Goal: Task Accomplishment & Management: Manage account settings

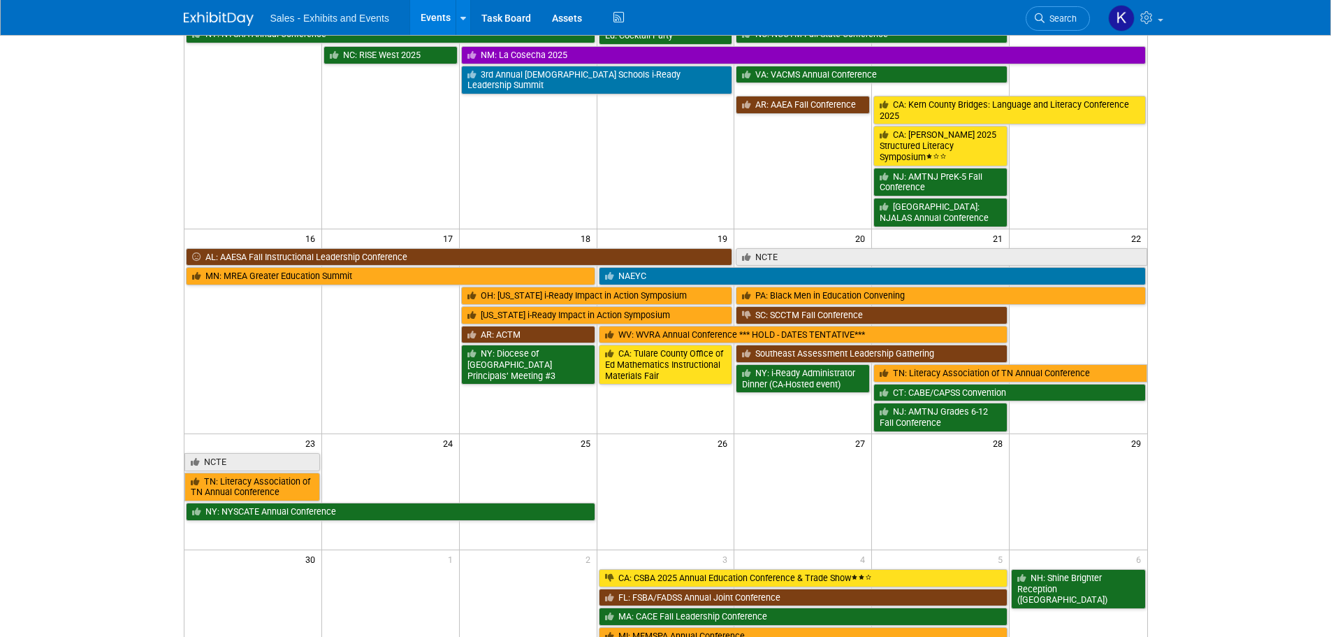
scroll to position [699, 0]
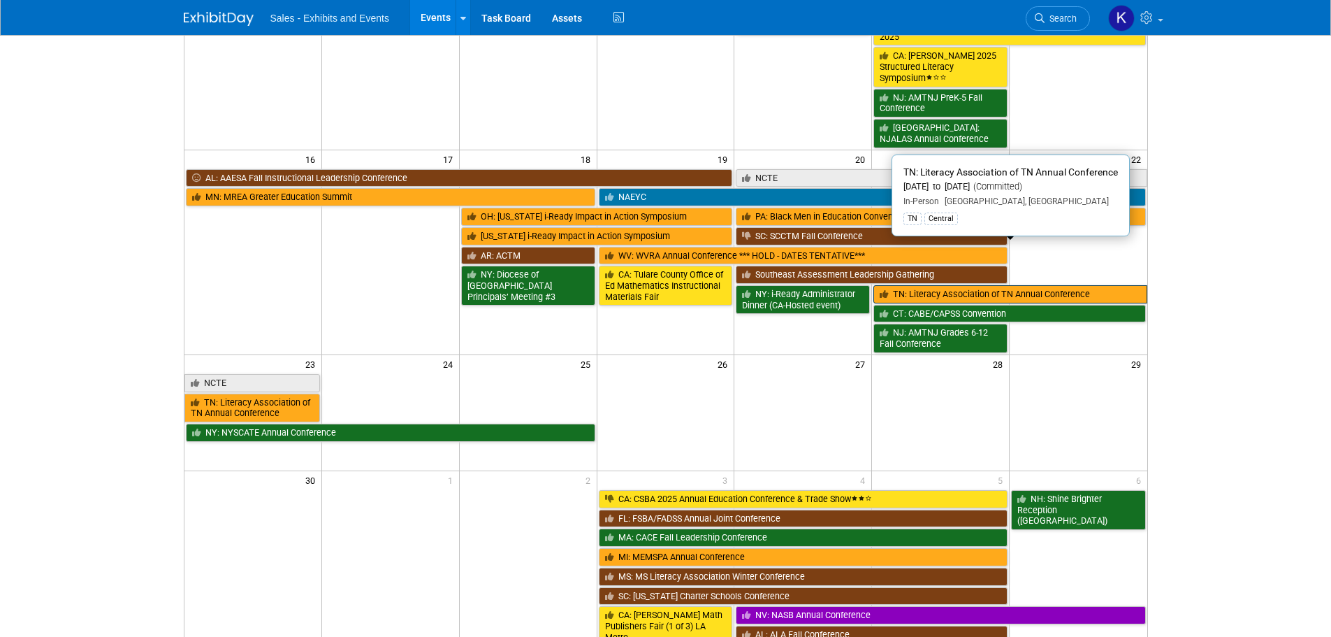
click at [935, 285] on link "TN: Literacy Association of TN Annual Conference" at bounding box center [1010, 294] width 273 height 18
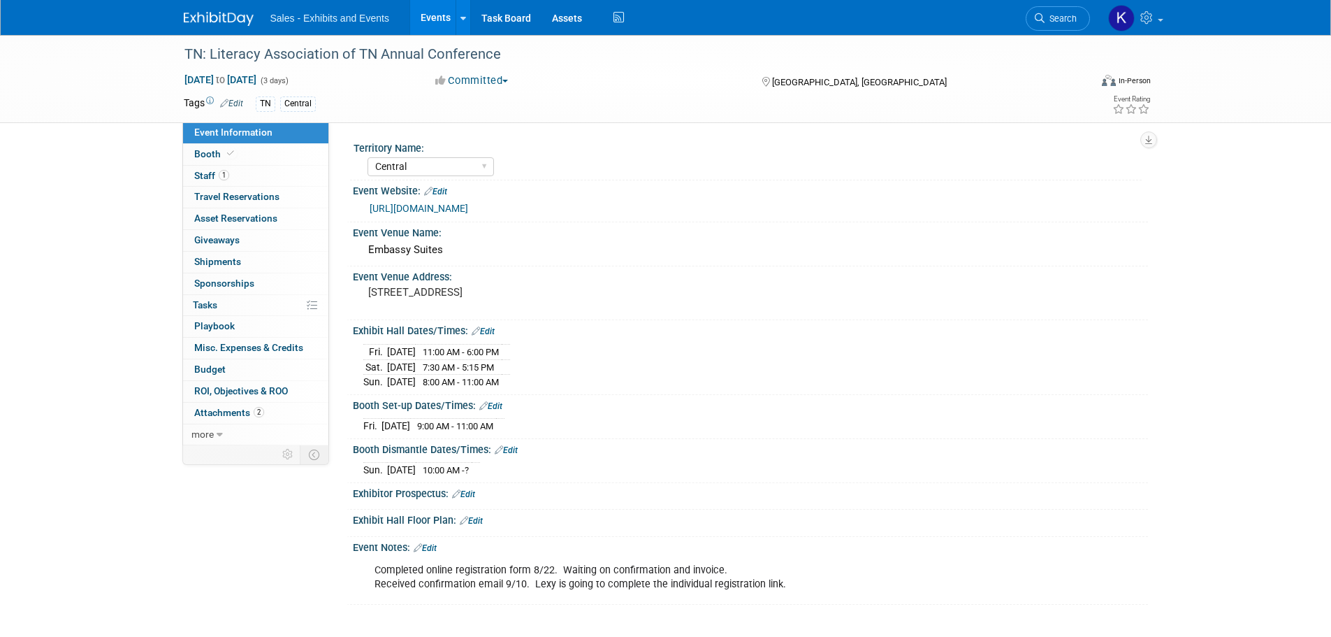
select select "Central"
click at [212, 155] on span "Booth" at bounding box center [215, 153] width 43 height 11
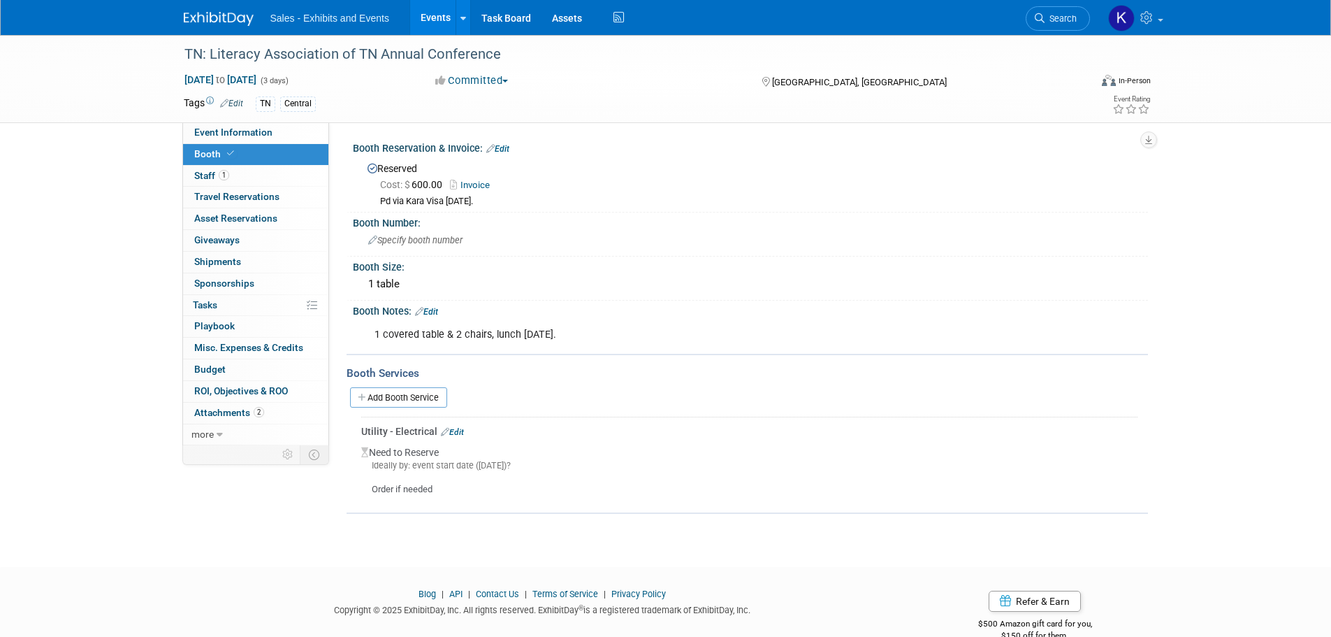
click at [457, 433] on link "Edit" at bounding box center [452, 432] width 23 height 10
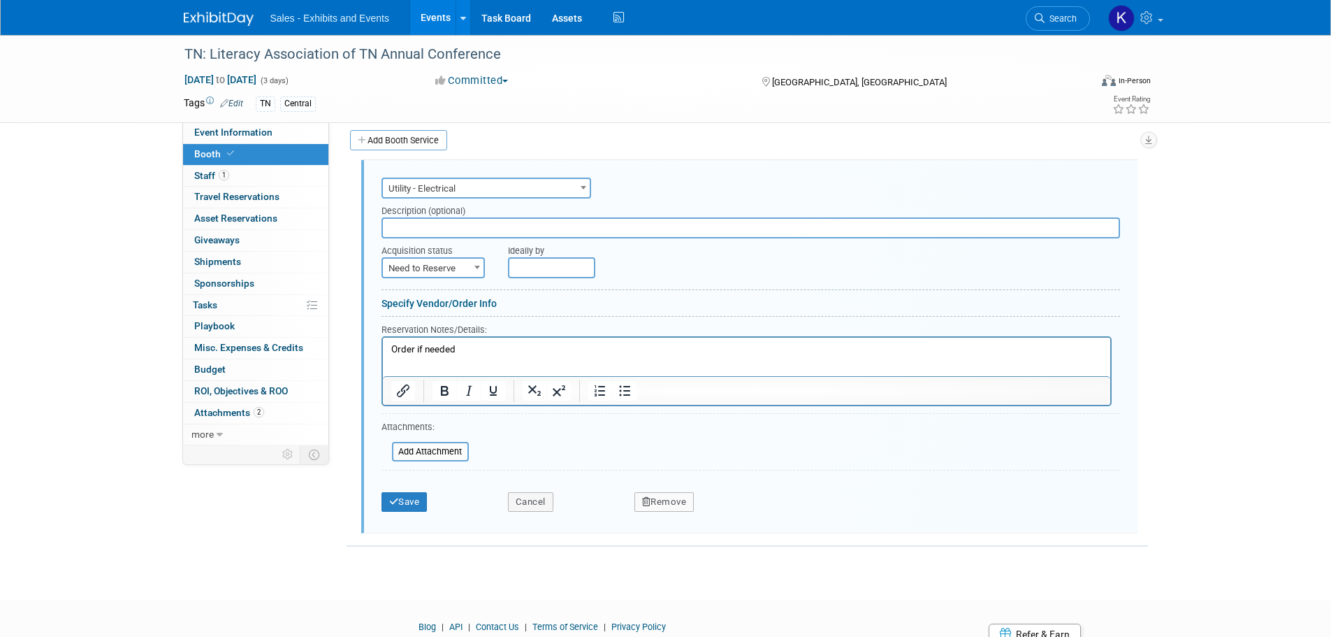
click at [661, 503] on button "Remove" at bounding box center [665, 502] width 60 height 20
click at [736, 515] on link "Yes" at bounding box center [742, 513] width 41 height 22
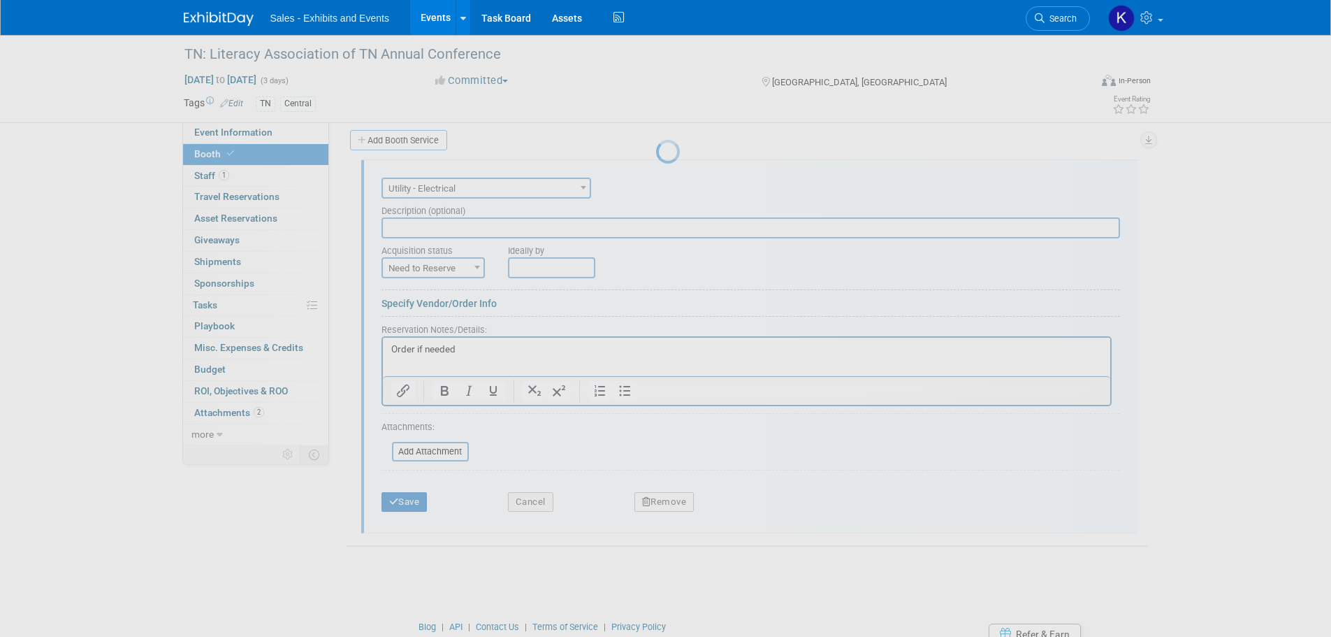
scroll to position [14, 0]
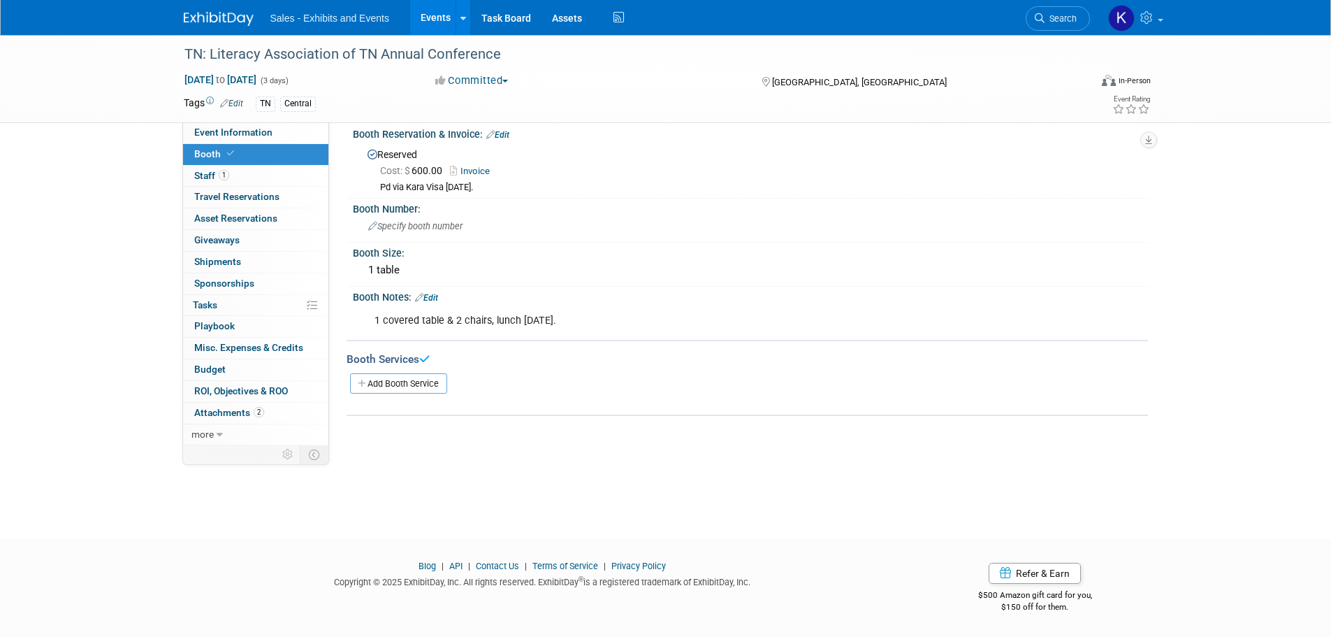
click at [433, 293] on link "Edit" at bounding box center [426, 298] width 23 height 10
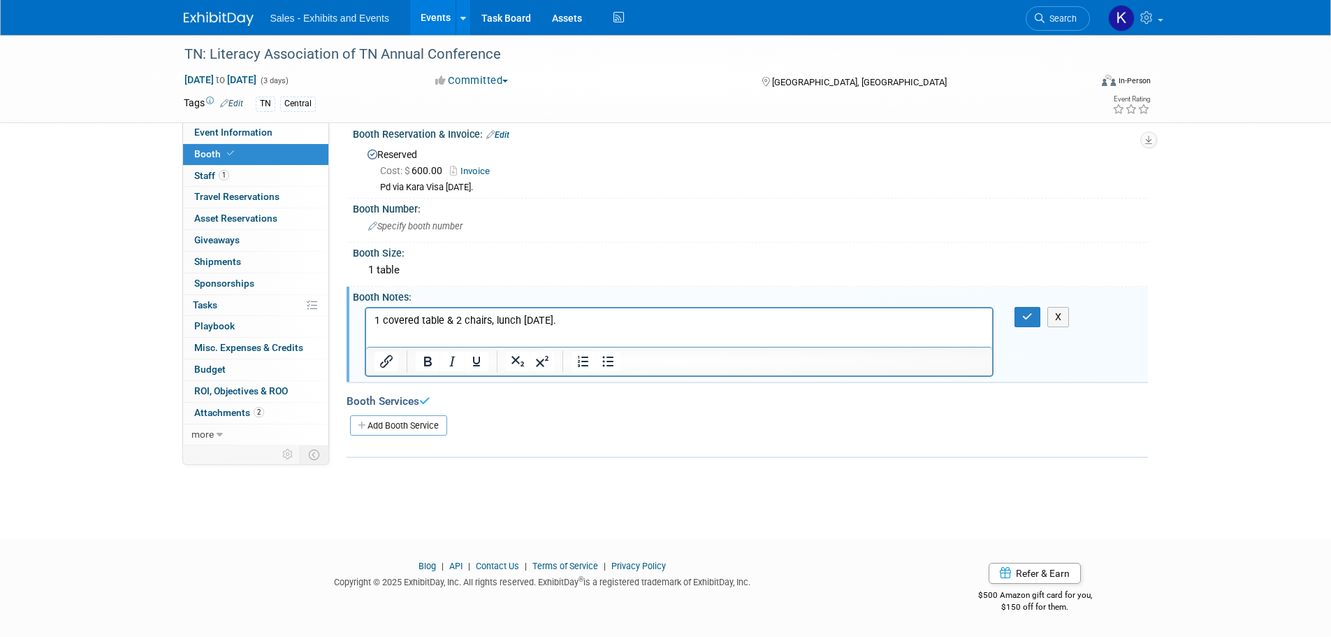
scroll to position [0, 0]
click at [595, 323] on p "1 covered table & 2 chairs, lunch on Saturday." at bounding box center [679, 320] width 611 height 14
click at [1023, 308] on button "button" at bounding box center [1028, 317] width 26 height 20
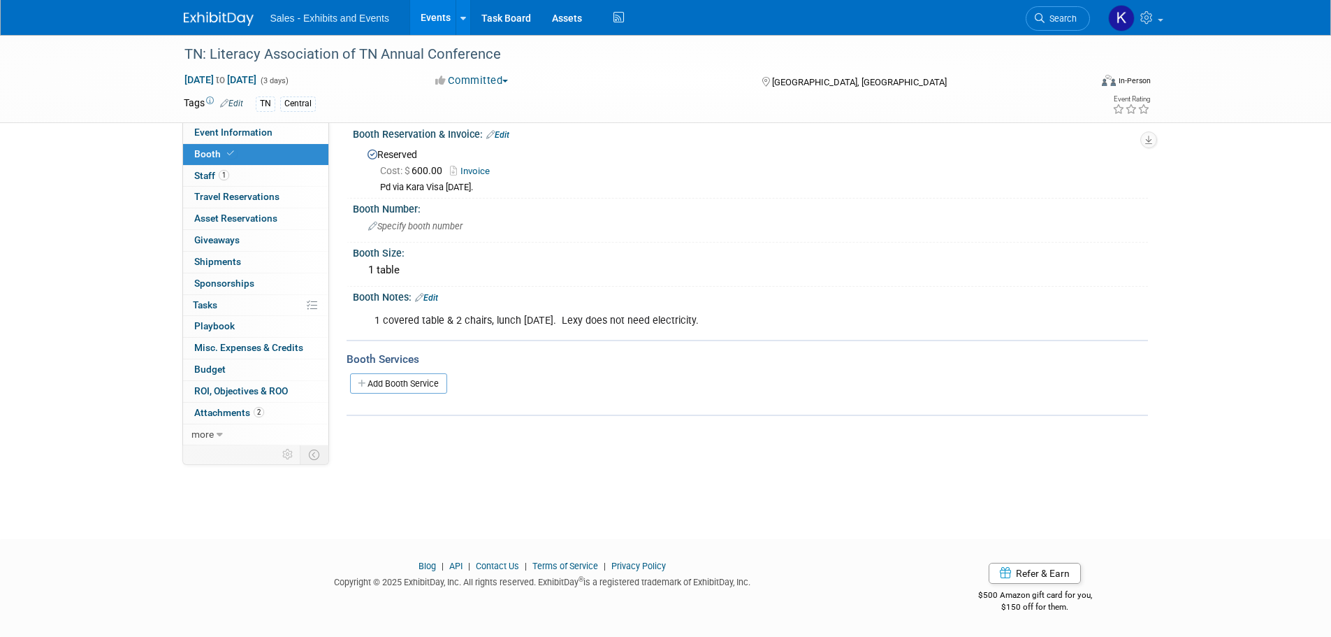
click at [223, 19] on img at bounding box center [219, 19] width 70 height 14
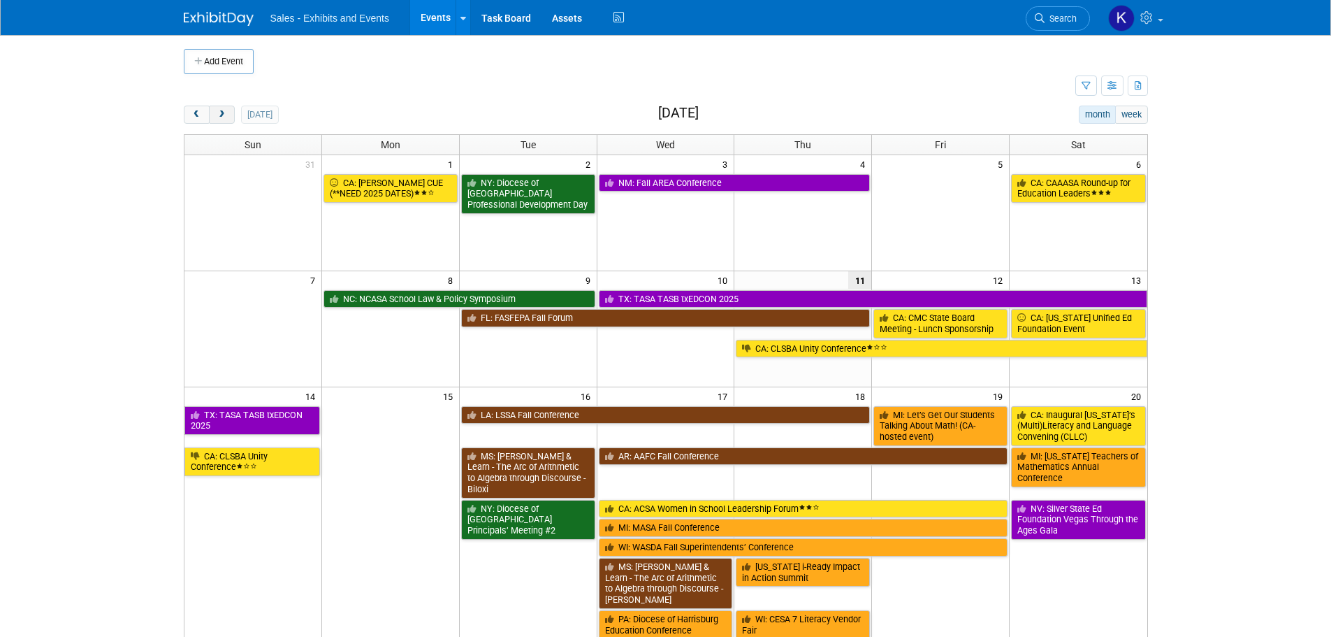
click at [217, 116] on span "next" at bounding box center [222, 114] width 10 height 9
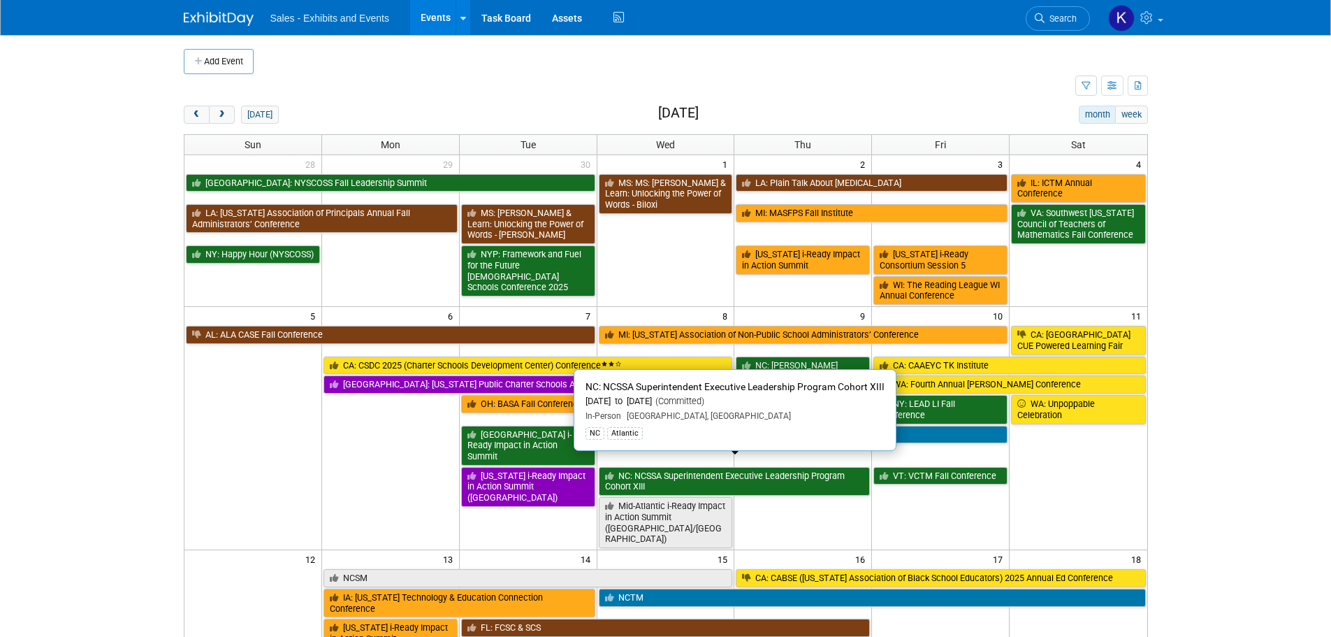
click at [723, 472] on link "NC: NCSSA Superintendent Executive Leadership Program Cohort XIII" at bounding box center [735, 481] width 272 height 29
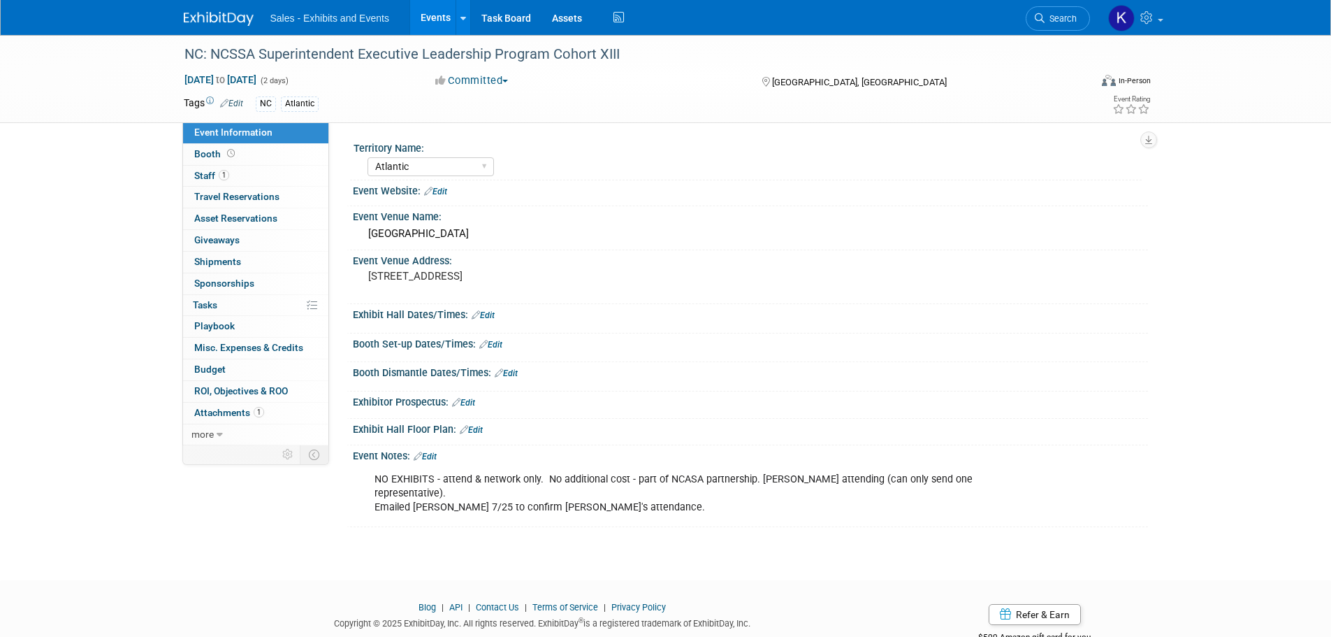
select select "Atlantic"
click at [216, 16] on img at bounding box center [219, 19] width 70 height 14
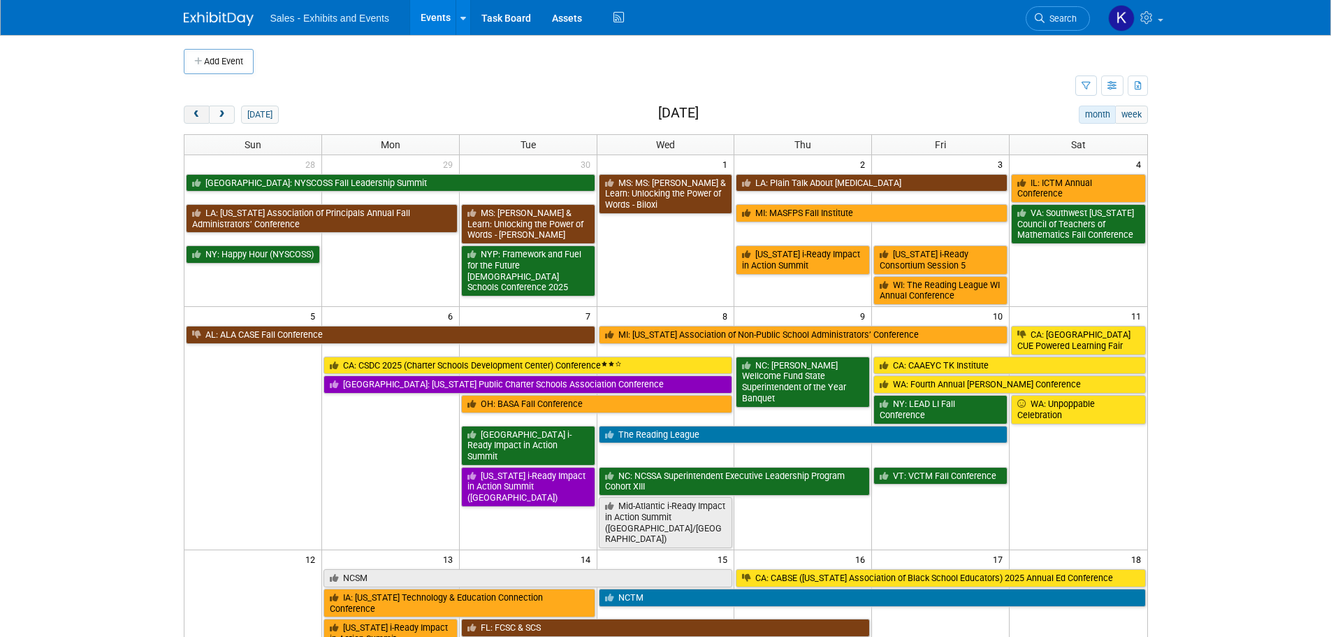
click at [198, 116] on span "prev" at bounding box center [196, 114] width 10 height 9
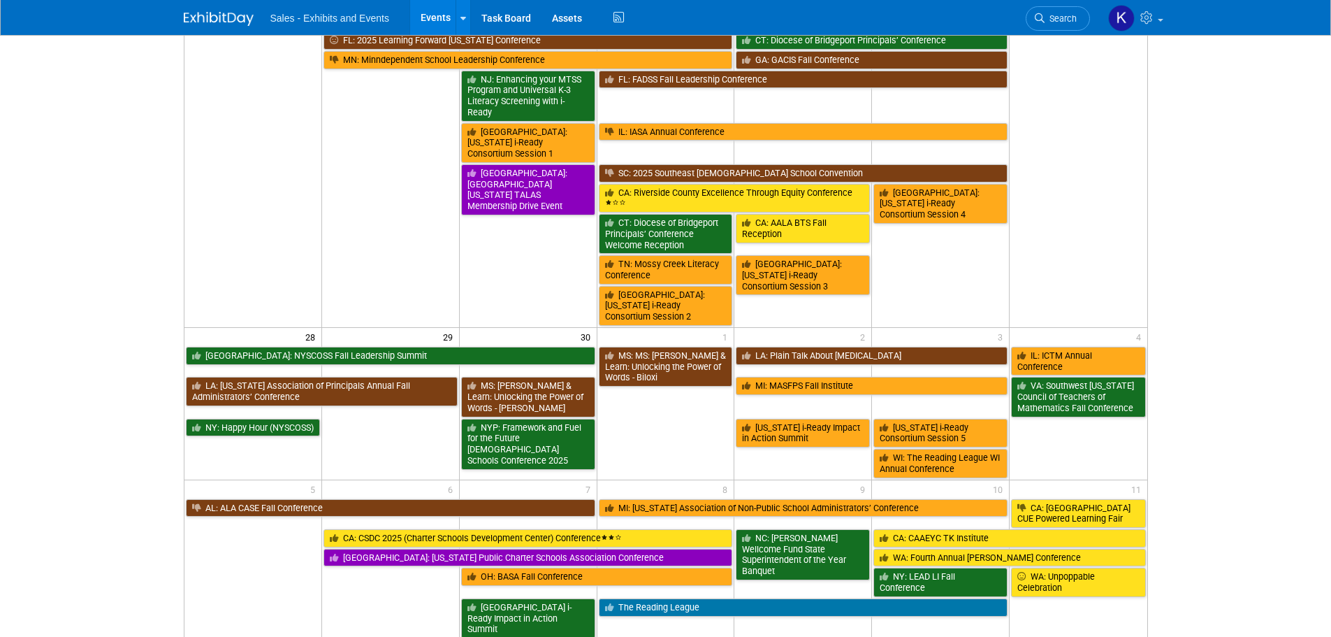
scroll to position [629, 0]
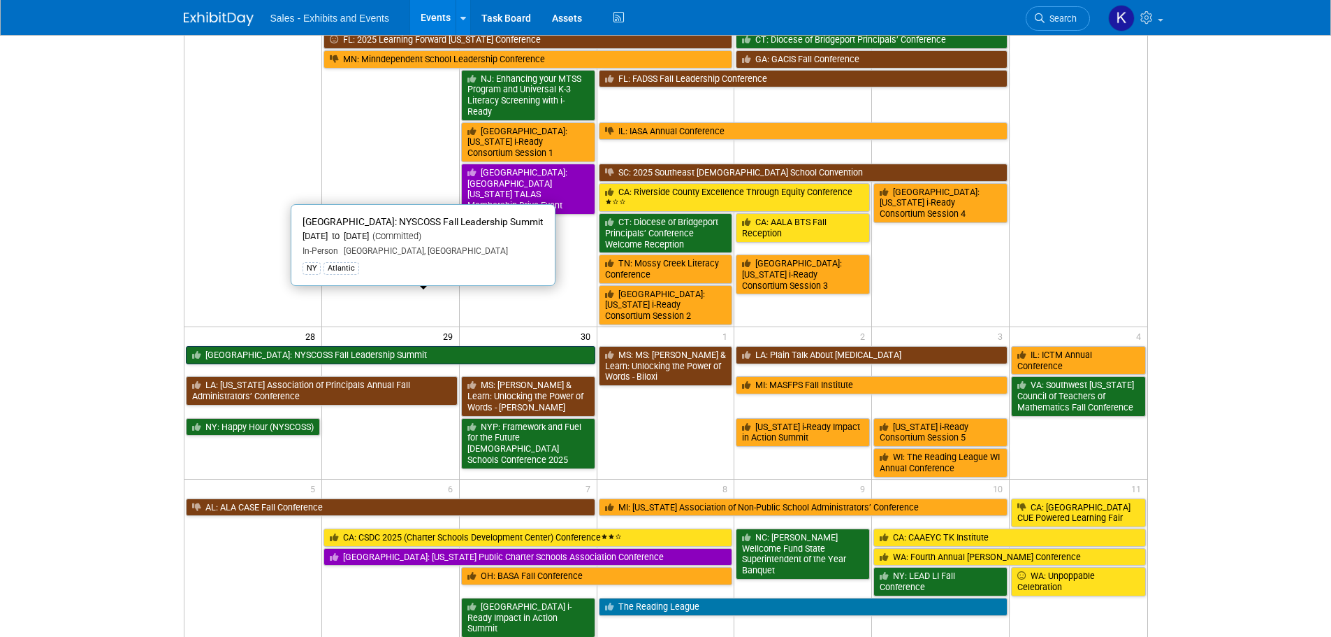
click at [305, 346] on link "[GEOGRAPHIC_DATA]: NYSCOSS Fall Leadership Summit" at bounding box center [391, 355] width 410 height 18
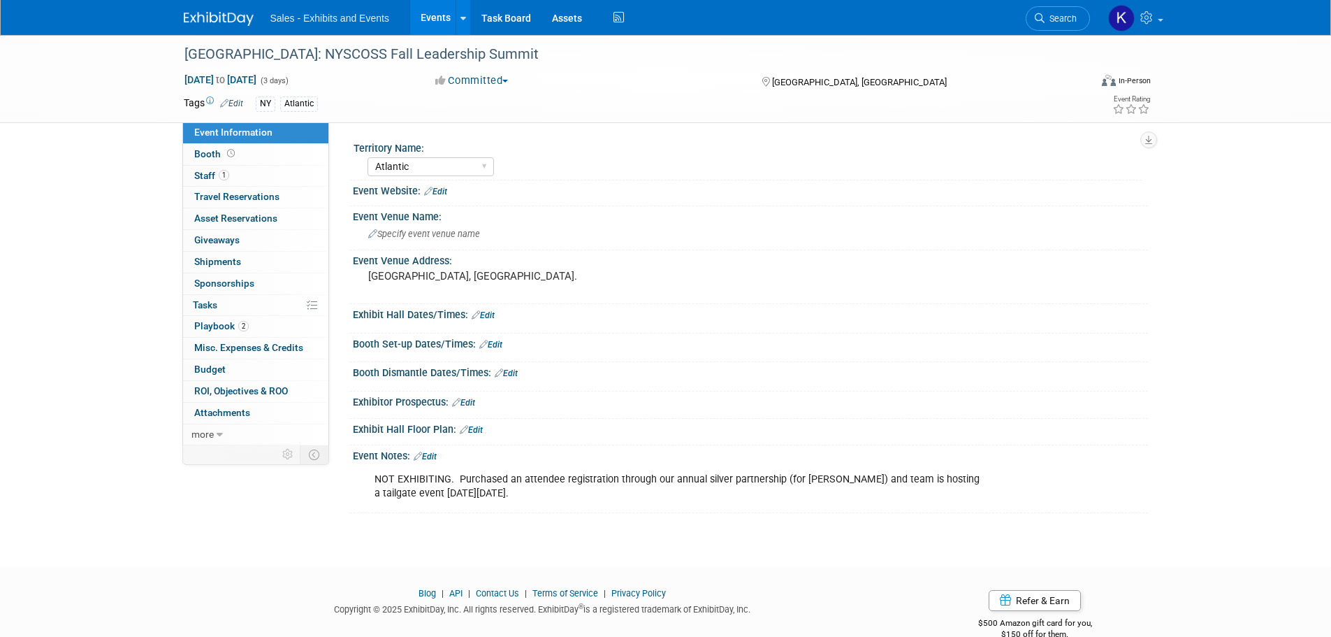
select select "Atlantic"
drag, startPoint x: 219, startPoint y: 328, endPoint x: 298, endPoint y: 331, distance: 79.7
click at [219, 328] on span "Playbook 2" at bounding box center [221, 325] width 55 height 11
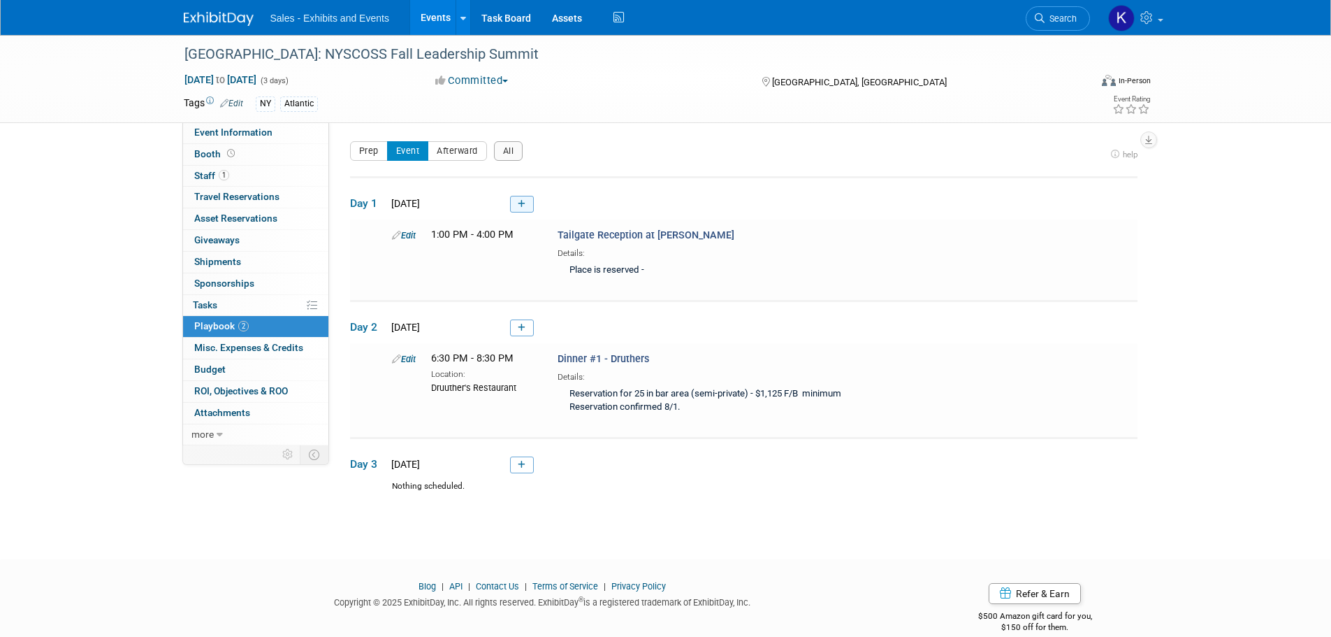
click at [529, 204] on link at bounding box center [522, 204] width 24 height 17
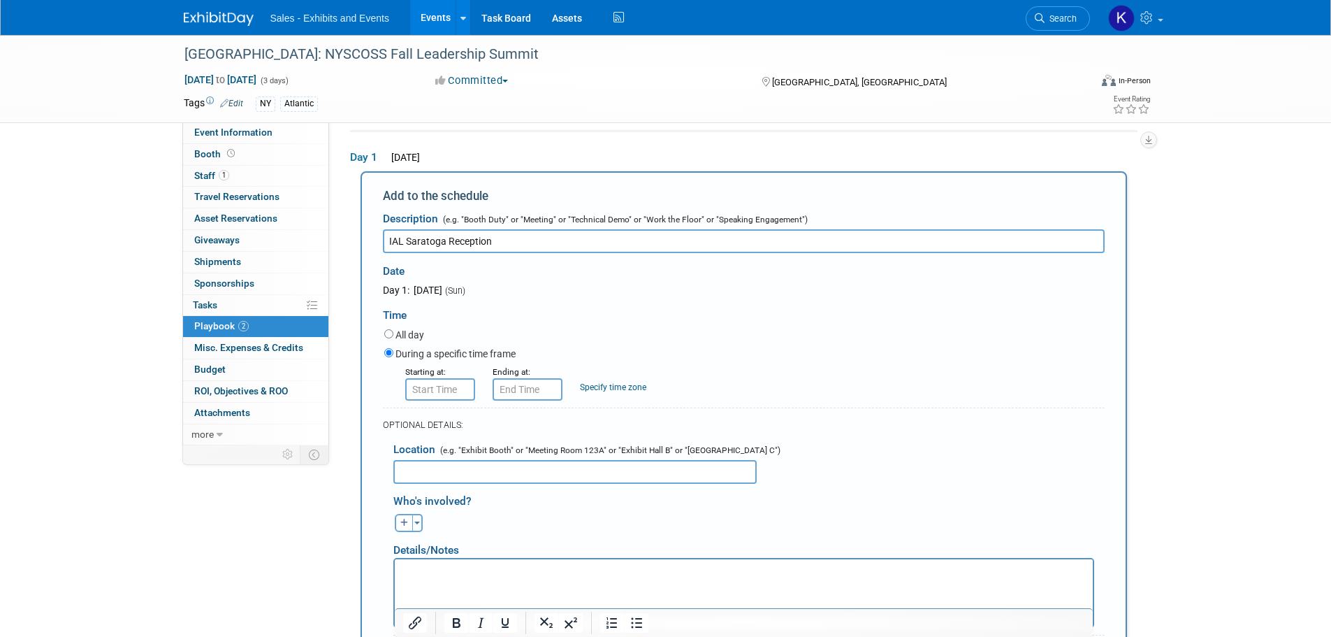
type input "IAL Saratoga Reception"
drag, startPoint x: 498, startPoint y: 469, endPoint x: 548, endPoint y: 465, distance: 50.5
click at [499, 468] on input "text" at bounding box center [574, 472] width 363 height 24
type input "The Night Owl"
click at [461, 564] on p "Rich Text Area. Press ALT-0 for help." at bounding box center [744, 571] width 682 height 14
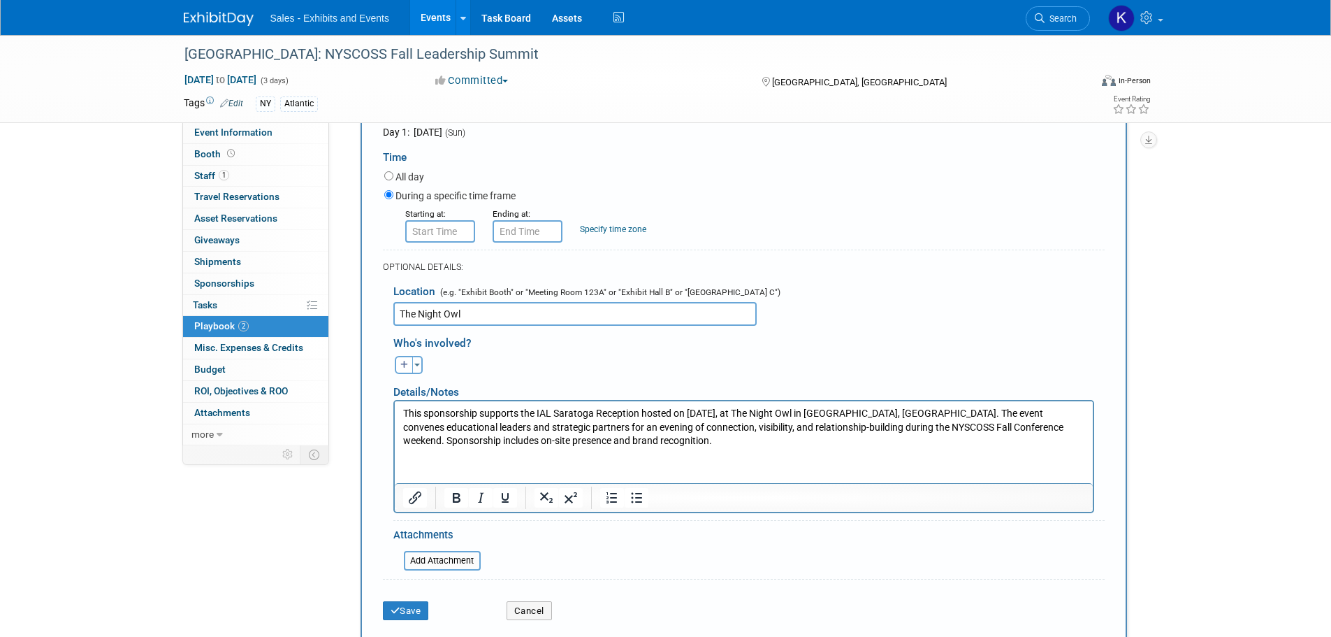
scroll to position [186, 0]
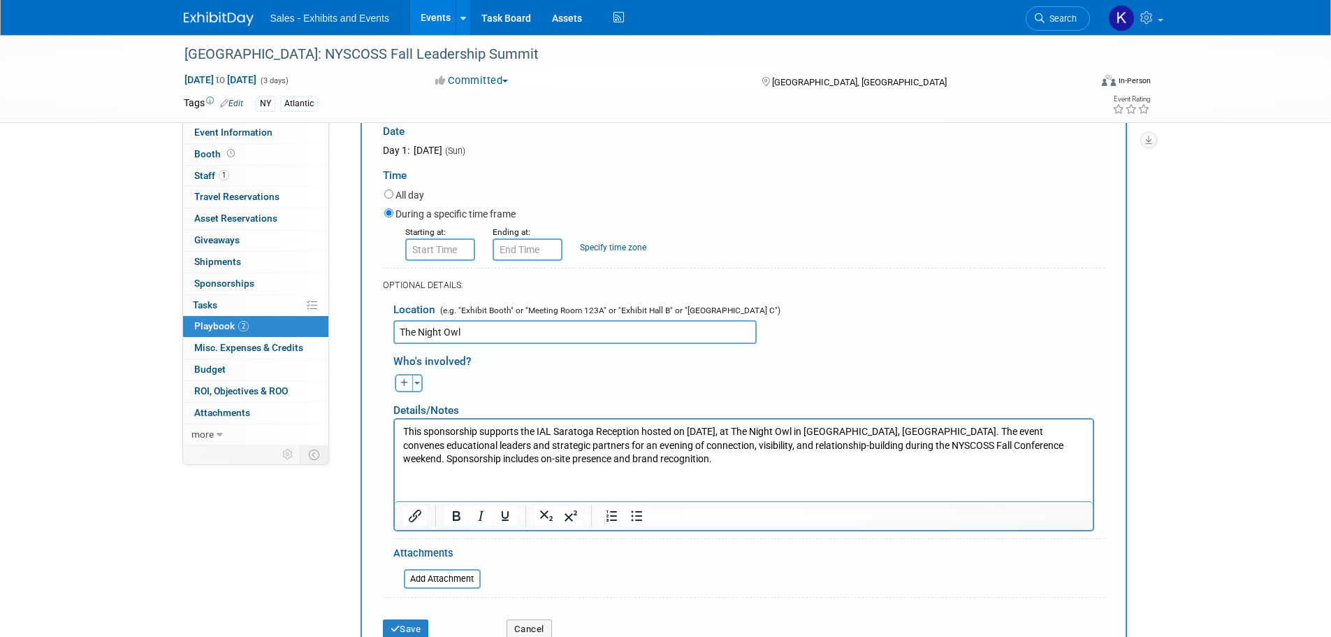
drag, startPoint x: 674, startPoint y: 457, endPoint x: 686, endPoint y: 459, distance: 12.8
click at [674, 457] on p "This sponsorship supports the IAL Saratoga Reception hosted on September 28, 20…" at bounding box center [744, 444] width 682 height 41
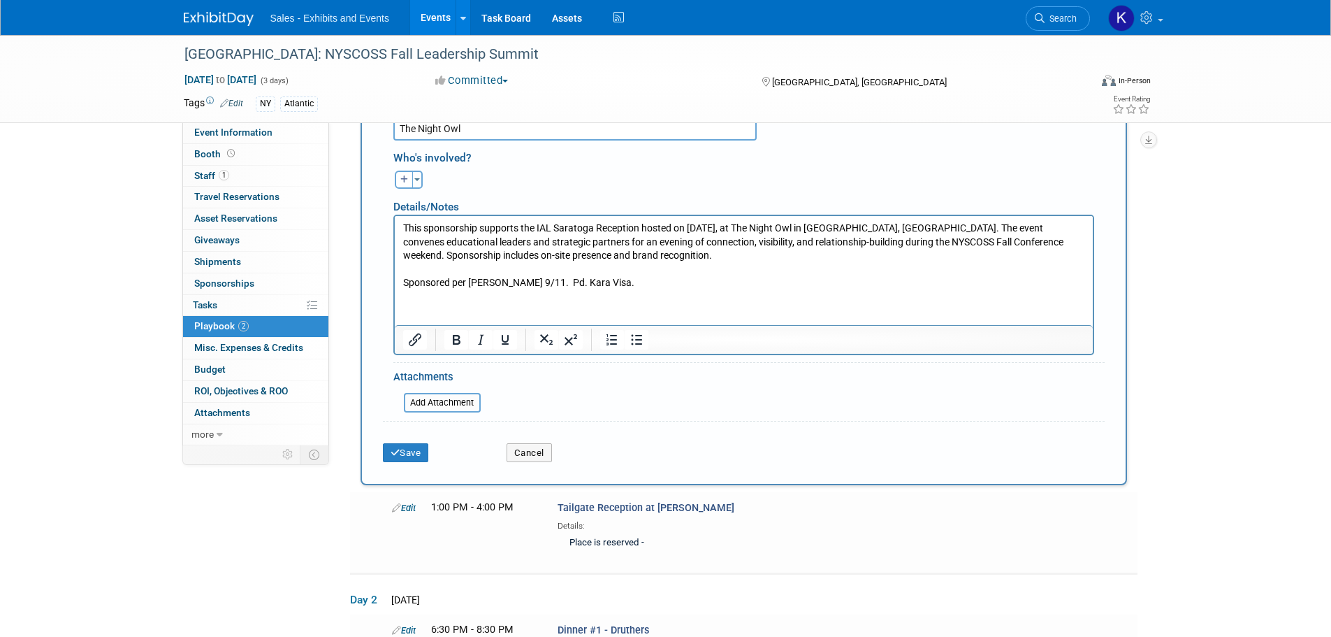
scroll to position [396, 0]
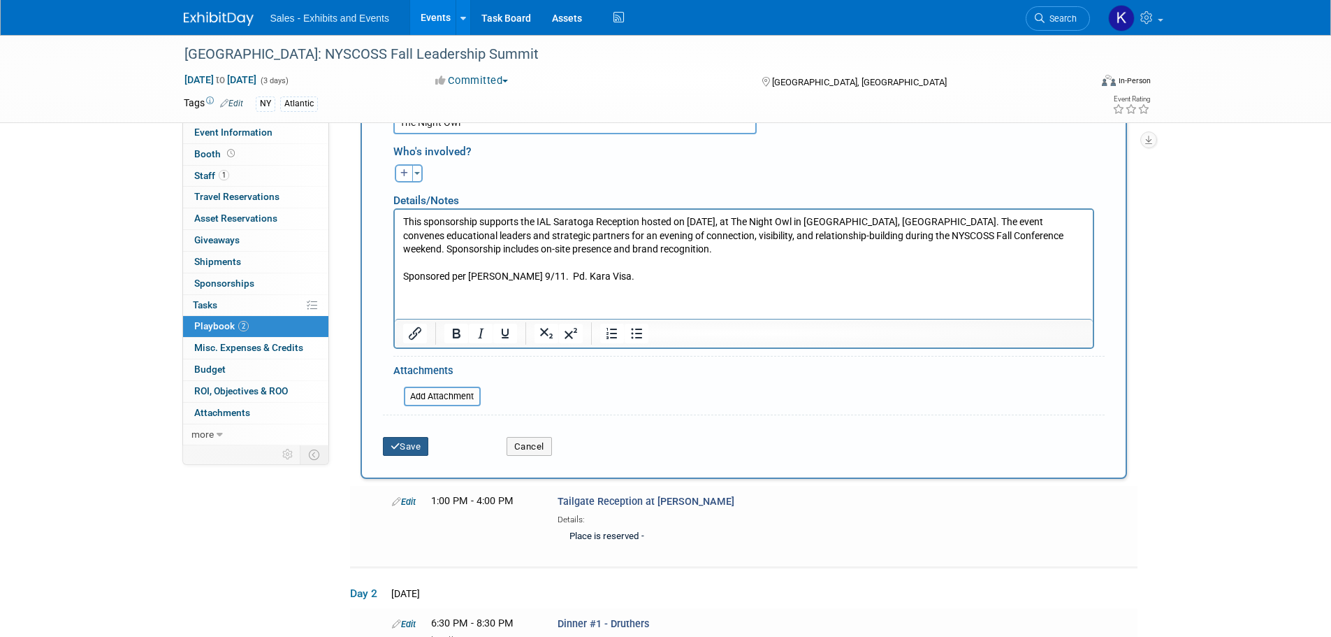
click at [412, 451] on button "Save" at bounding box center [406, 447] width 46 height 20
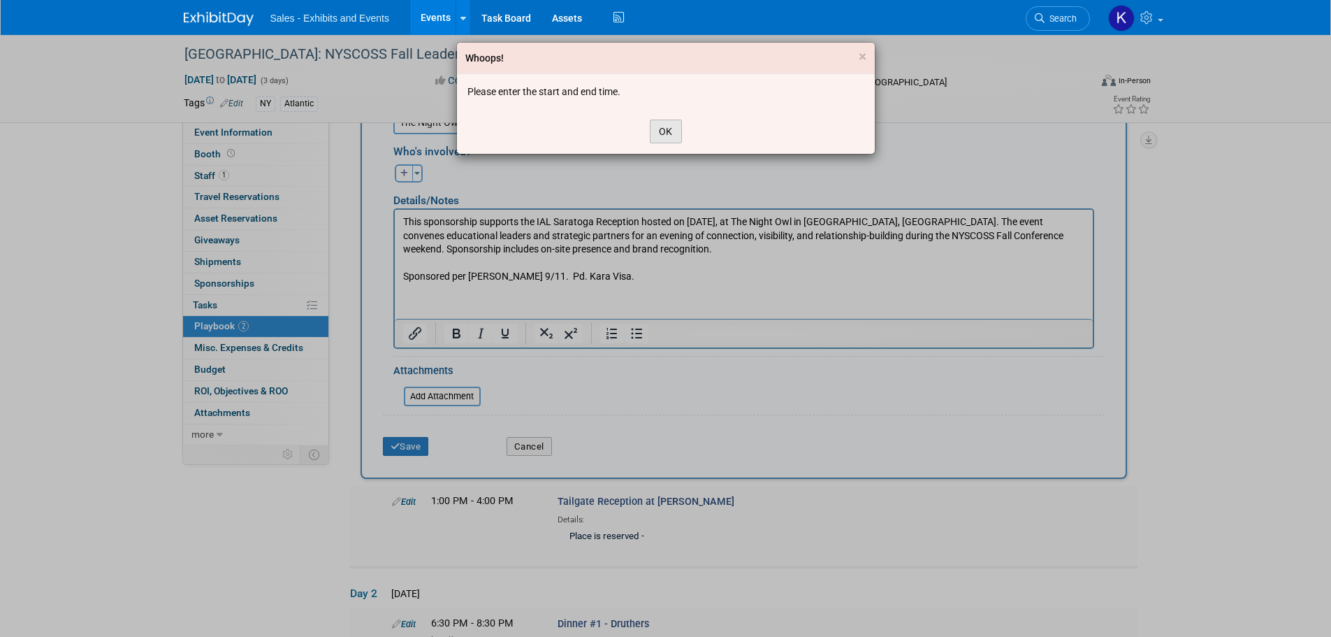
click at [665, 120] on button "OK" at bounding box center [666, 132] width 32 height 24
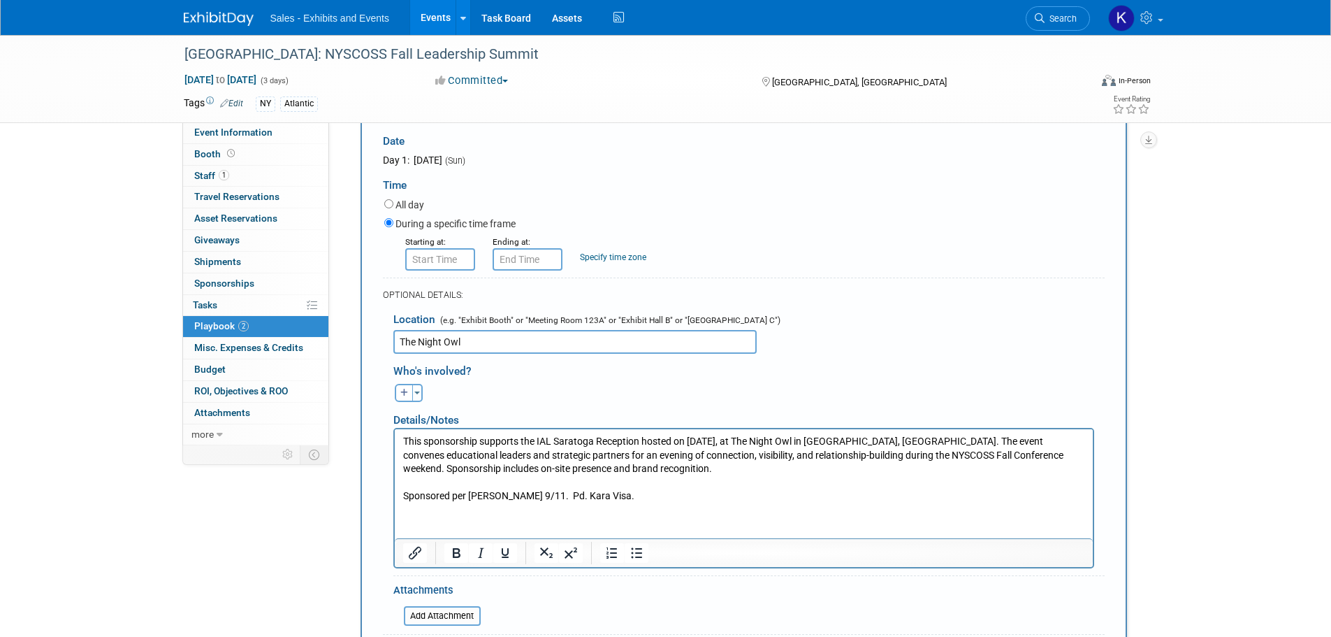
scroll to position [116, 0]
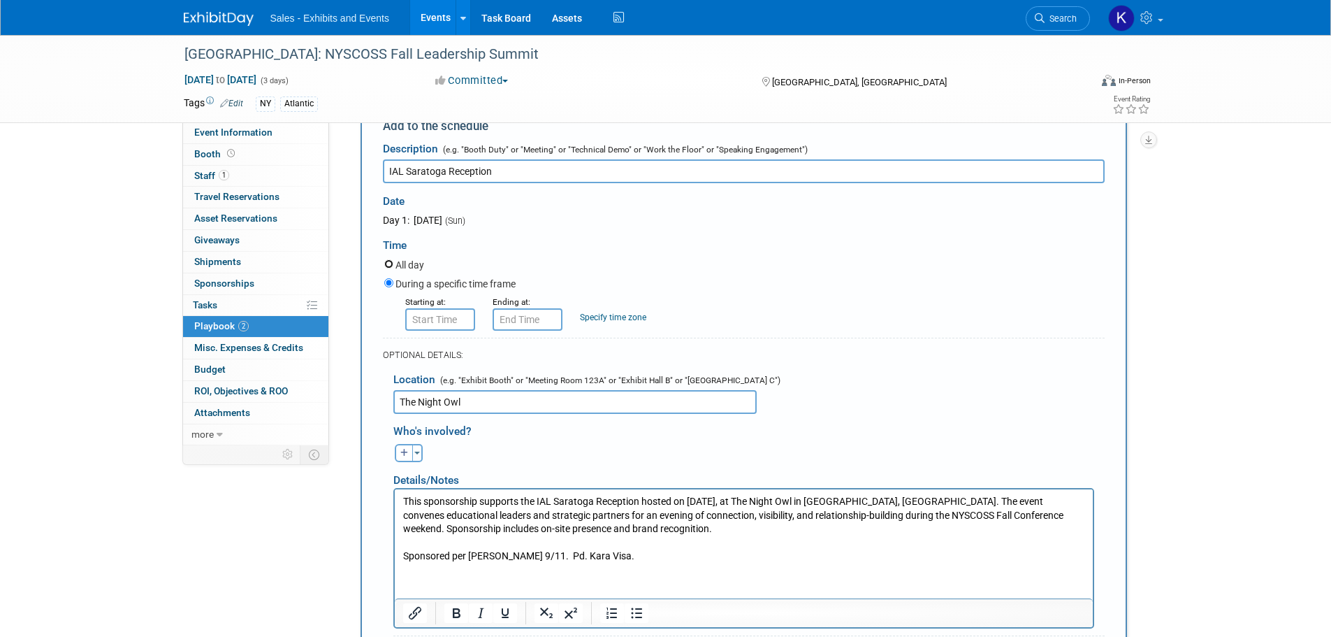
click at [391, 261] on input "All day" at bounding box center [388, 263] width 9 height 9
radio input "true"
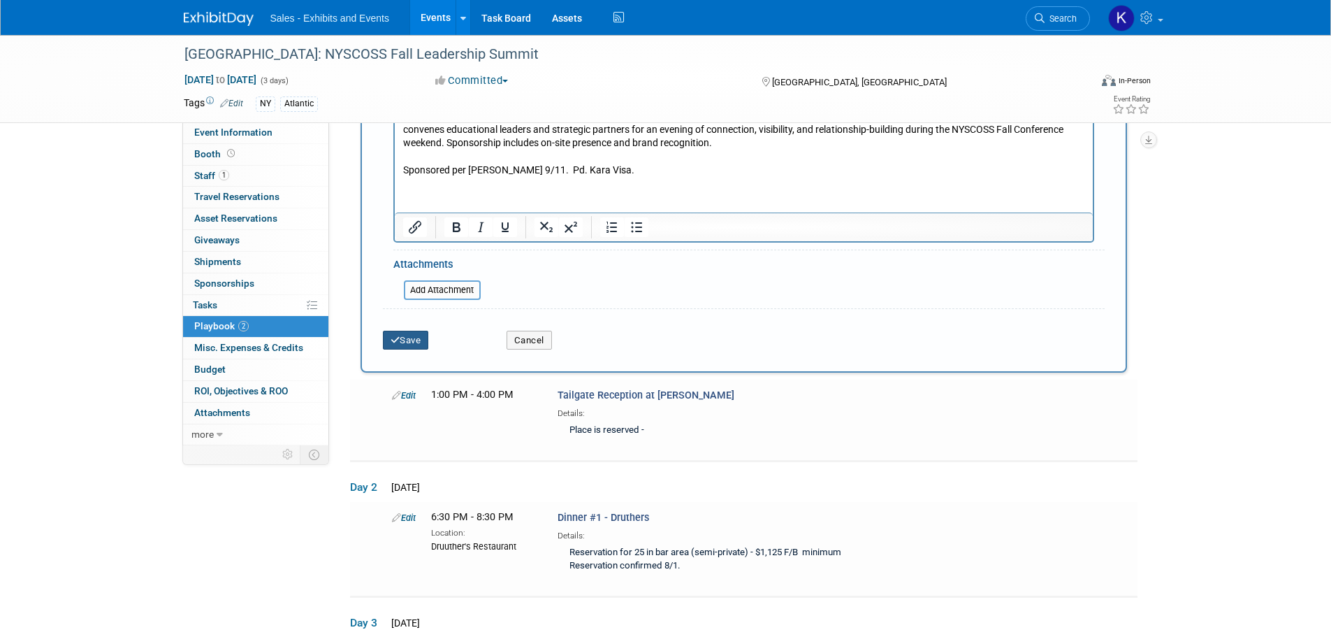
click at [412, 340] on button "Save" at bounding box center [406, 341] width 46 height 20
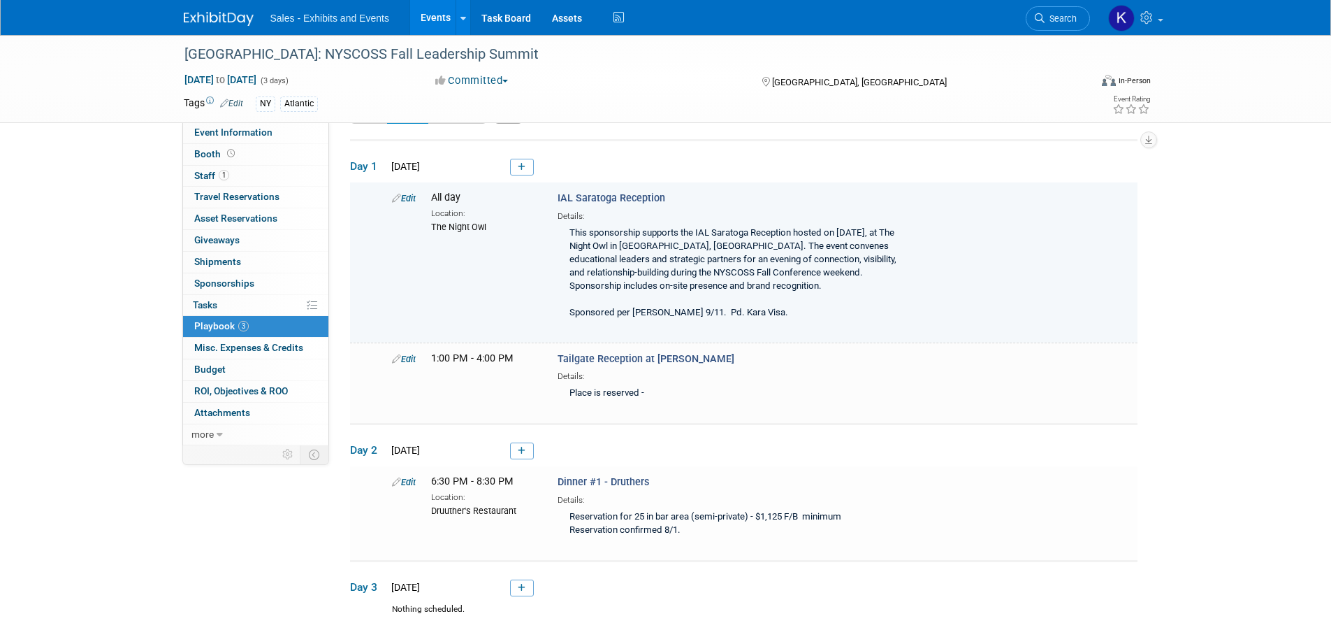
scroll to position [45, 0]
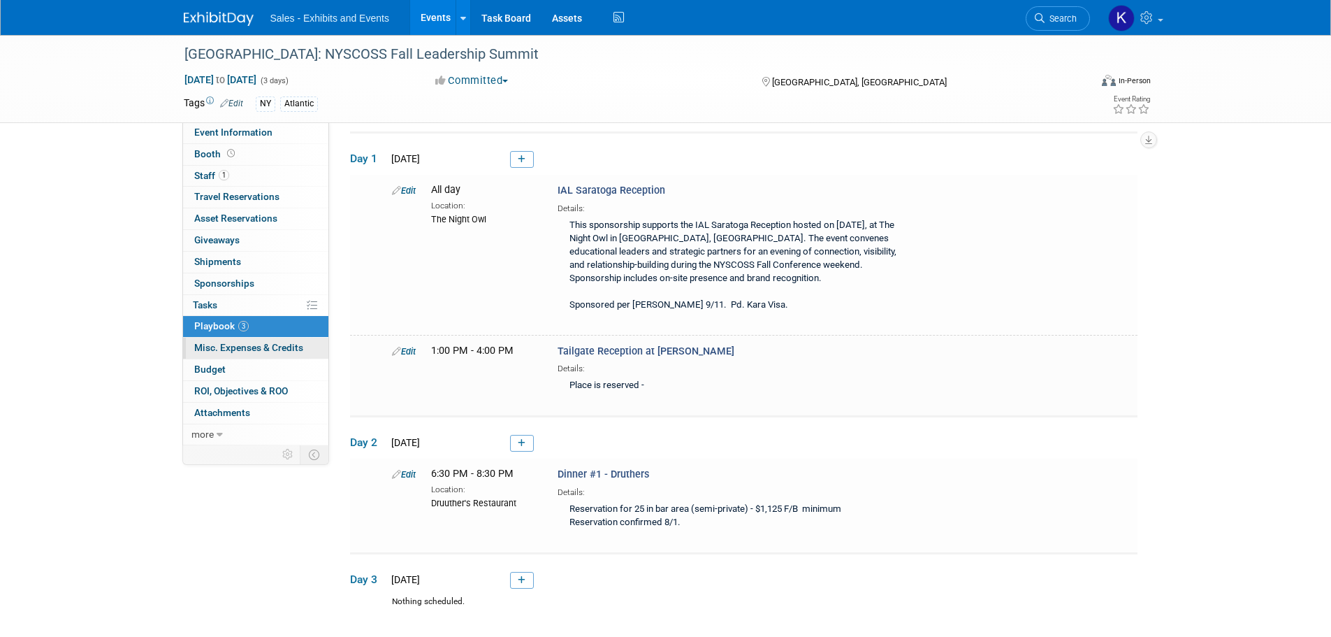
click at [253, 348] on span "Misc. Expenses & Credits 0" at bounding box center [248, 347] width 109 height 11
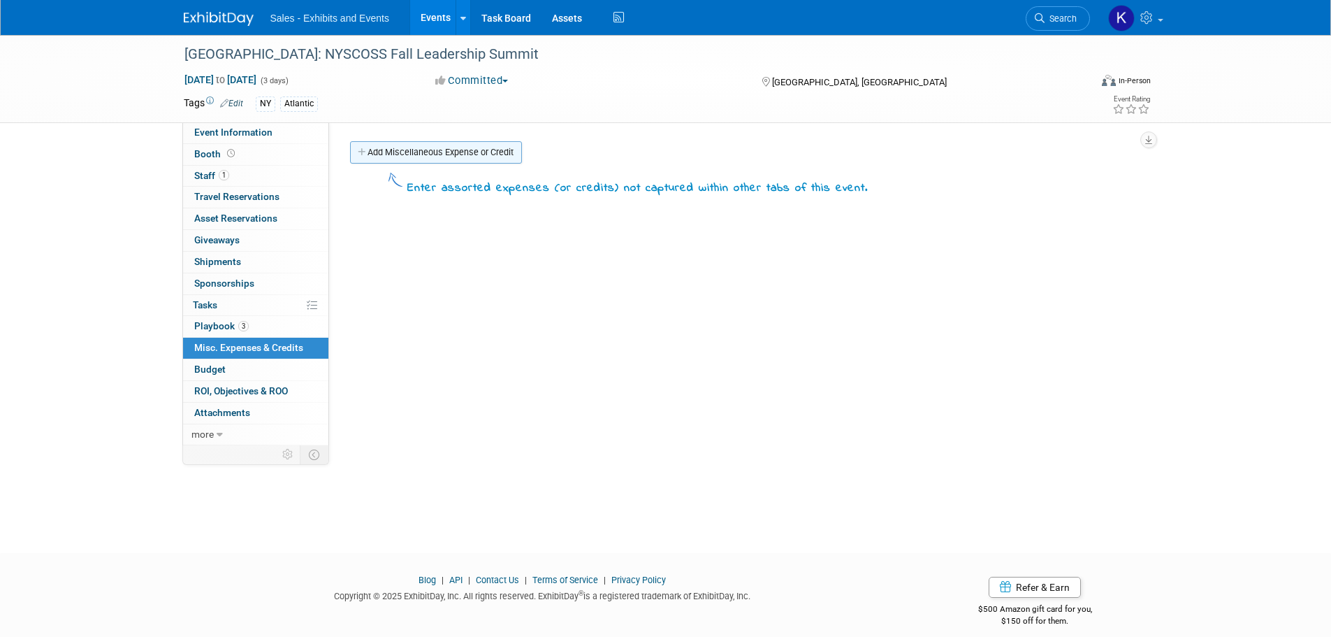
click at [433, 150] on link "Add Miscellaneous Expense or Credit" at bounding box center [436, 152] width 172 height 22
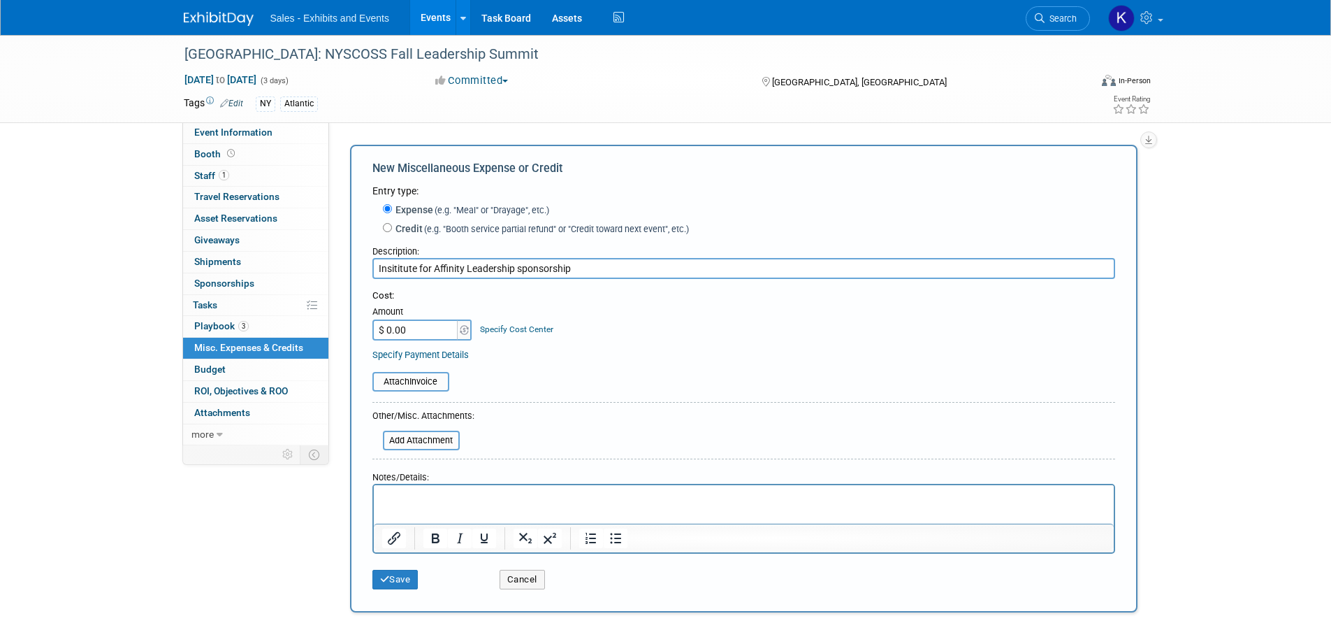
type input "Insititute for Affinity Leadership sponsorship"
type input "$ 2,060.00"
click at [414, 498] on p "Rich Text Area. Press ALT-0 for help." at bounding box center [744, 498] width 724 height 14
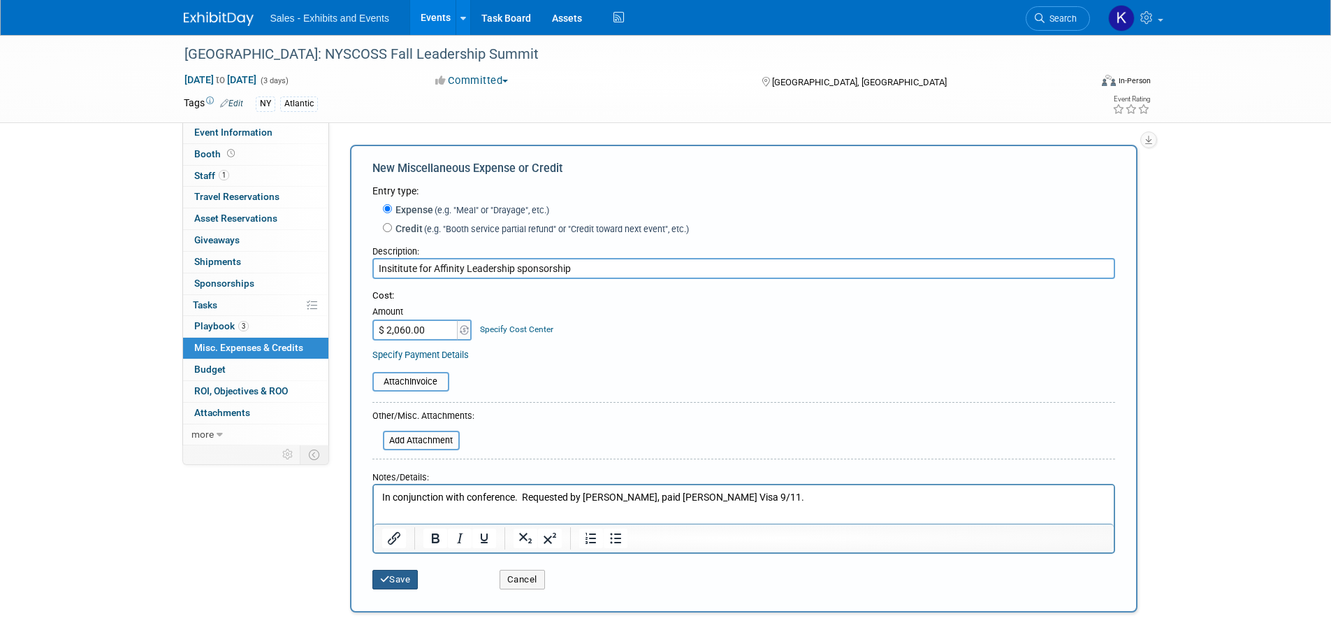
click at [388, 586] on button "Save" at bounding box center [396, 580] width 46 height 20
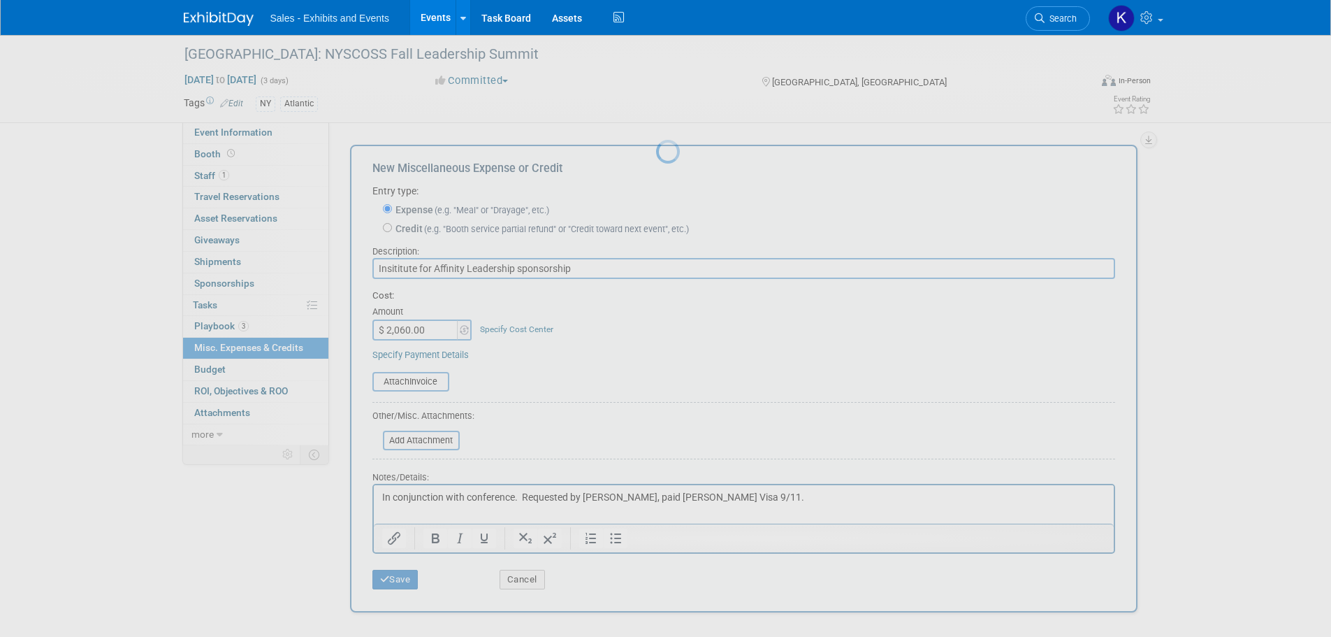
scroll to position [14, 0]
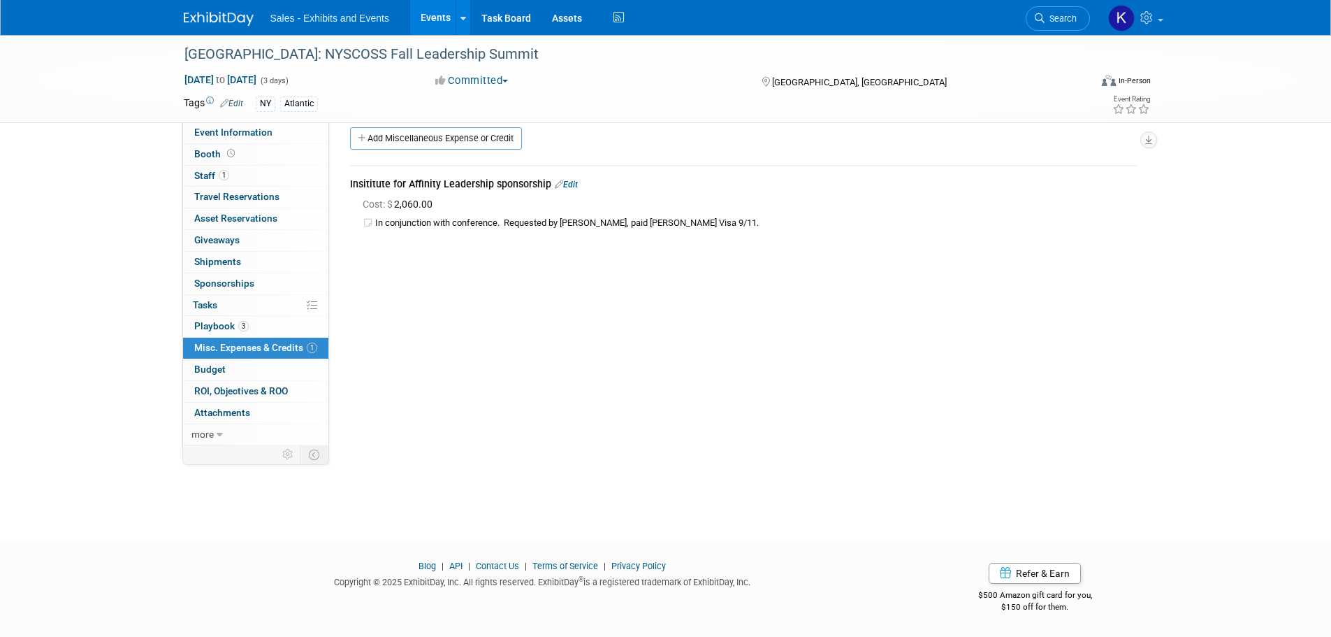
click at [222, 13] on img at bounding box center [219, 19] width 70 height 14
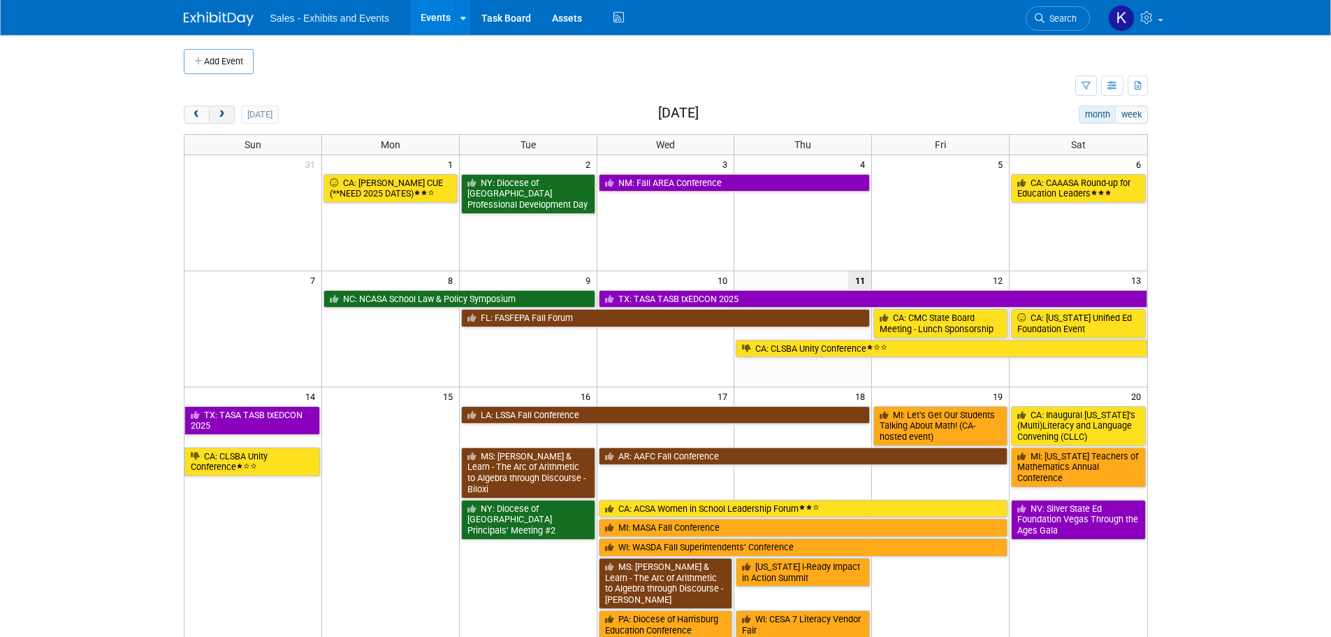
click at [215, 115] on button "next" at bounding box center [222, 115] width 26 height 18
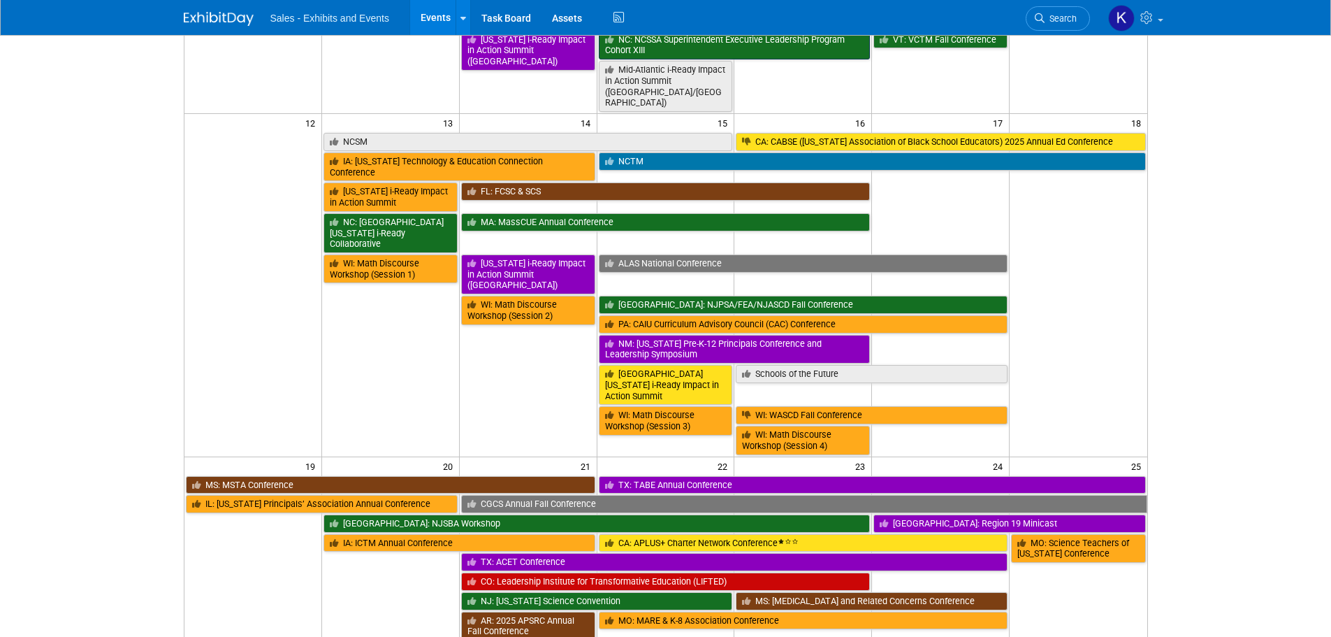
scroll to position [489, 0]
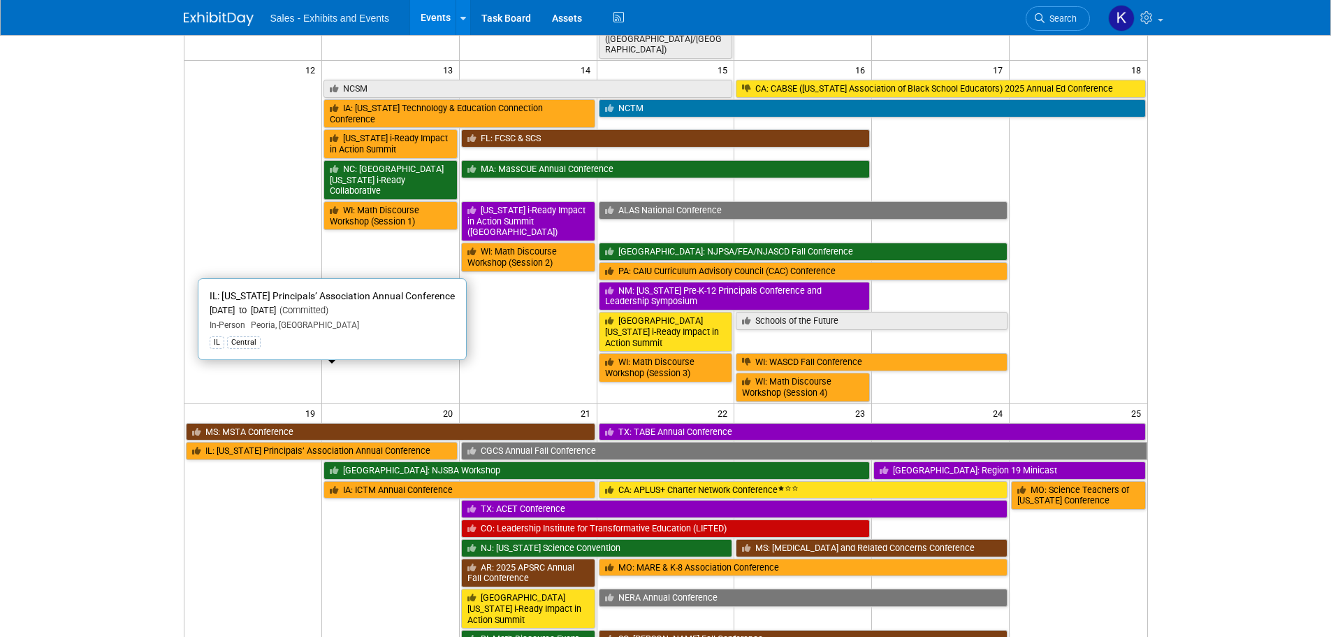
click at [287, 442] on link "IL: [US_STATE] Principals’ Association Annual Conference" at bounding box center [322, 451] width 272 height 18
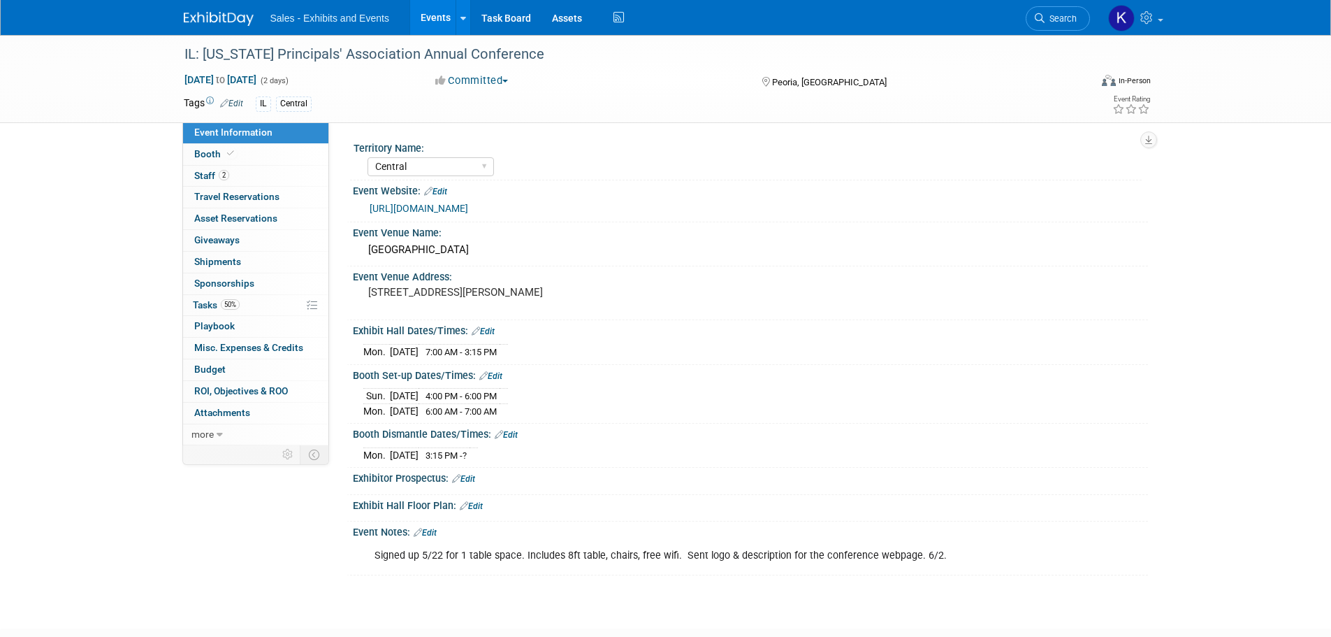
select select "Central"
click at [203, 154] on span "Booth" at bounding box center [215, 153] width 43 height 11
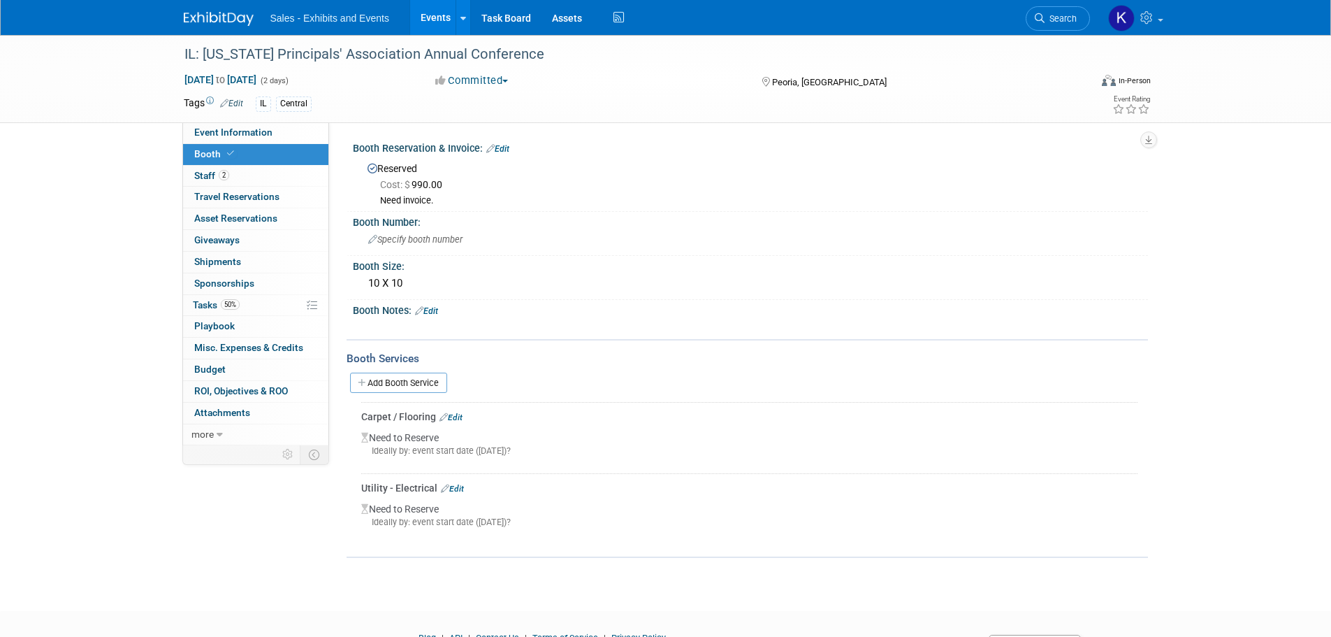
click at [460, 413] on link "Edit" at bounding box center [451, 417] width 23 height 10
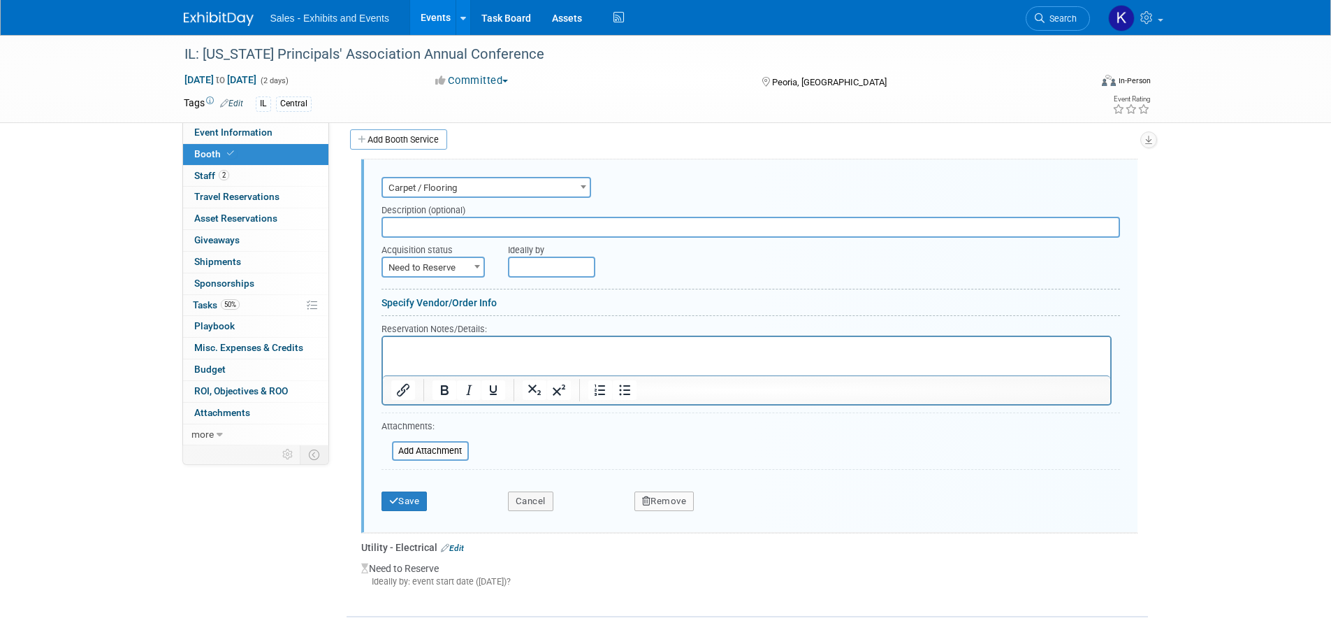
click at [433, 352] on p "Rich Text Area. Press ALT-0 for help." at bounding box center [746, 348] width 711 height 13
click at [212, 152] on span "Booth" at bounding box center [215, 153] width 43 height 11
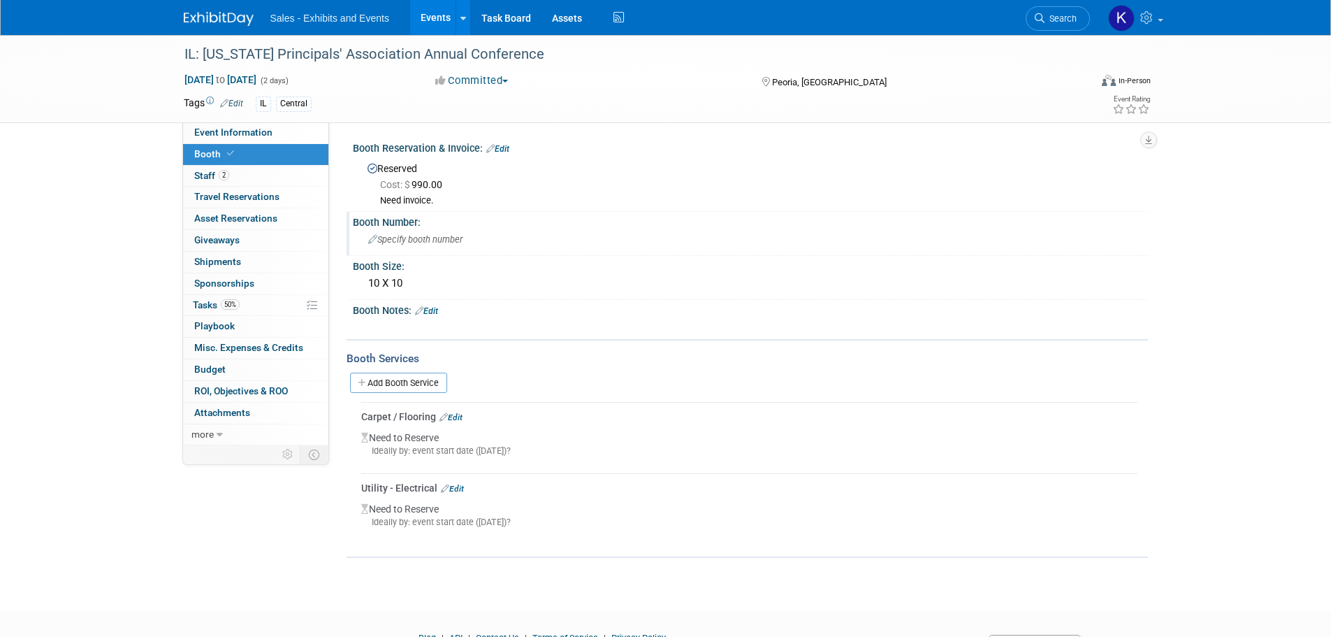
click at [435, 238] on span "Specify booth number" at bounding box center [415, 239] width 94 height 10
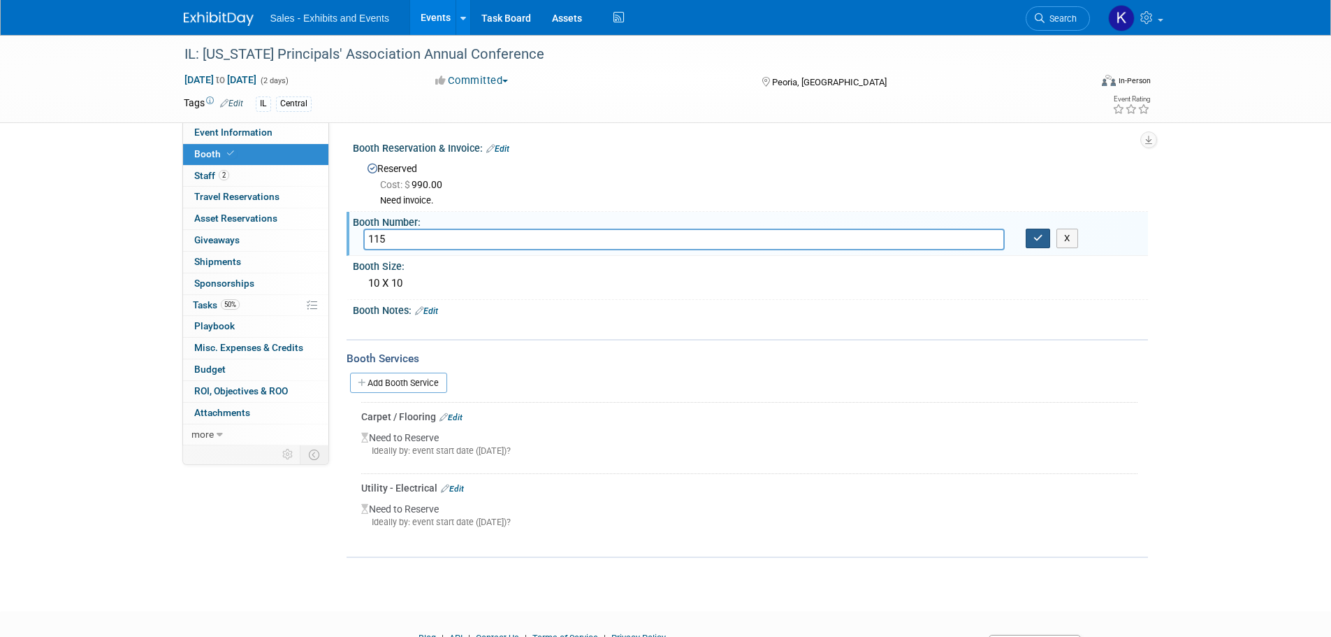
type input "115"
click at [1041, 239] on icon "button" at bounding box center [1039, 237] width 10 height 9
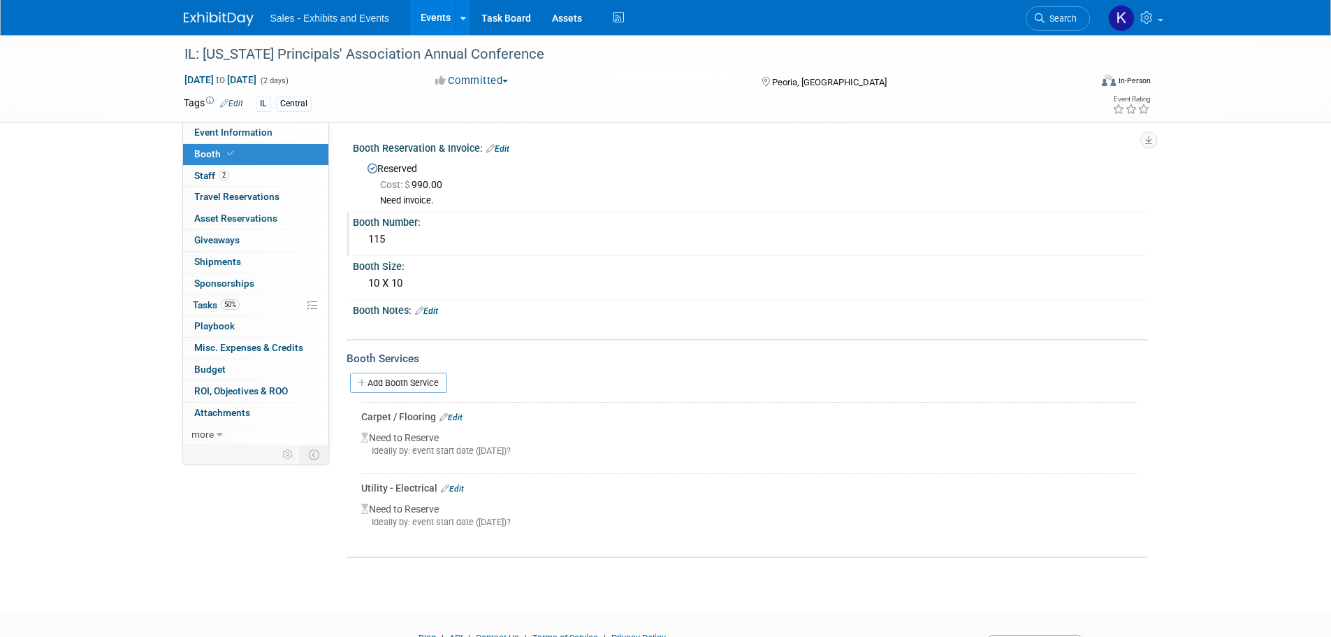
click at [453, 415] on link "Edit" at bounding box center [451, 417] width 23 height 10
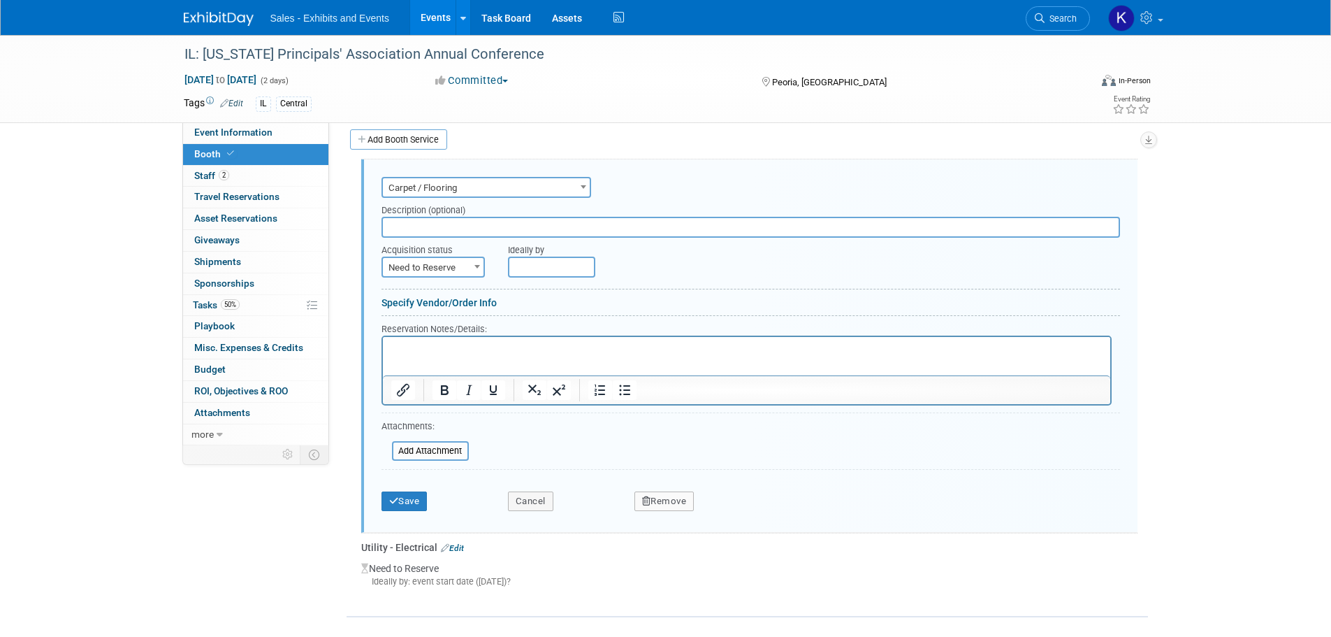
click at [419, 347] on p "Rich Text Area. Press ALT-0 for help." at bounding box center [746, 348] width 711 height 13
click at [475, 262] on span at bounding box center [477, 266] width 14 height 18
select select "2"
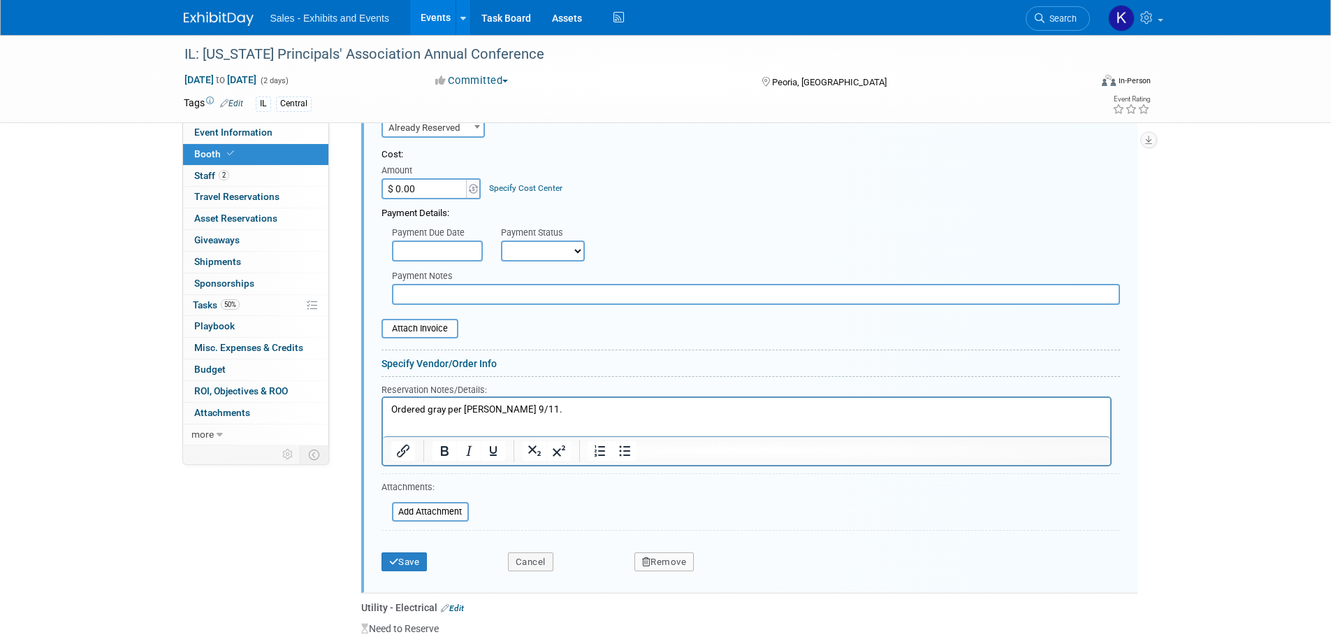
scroll to position [173, 0]
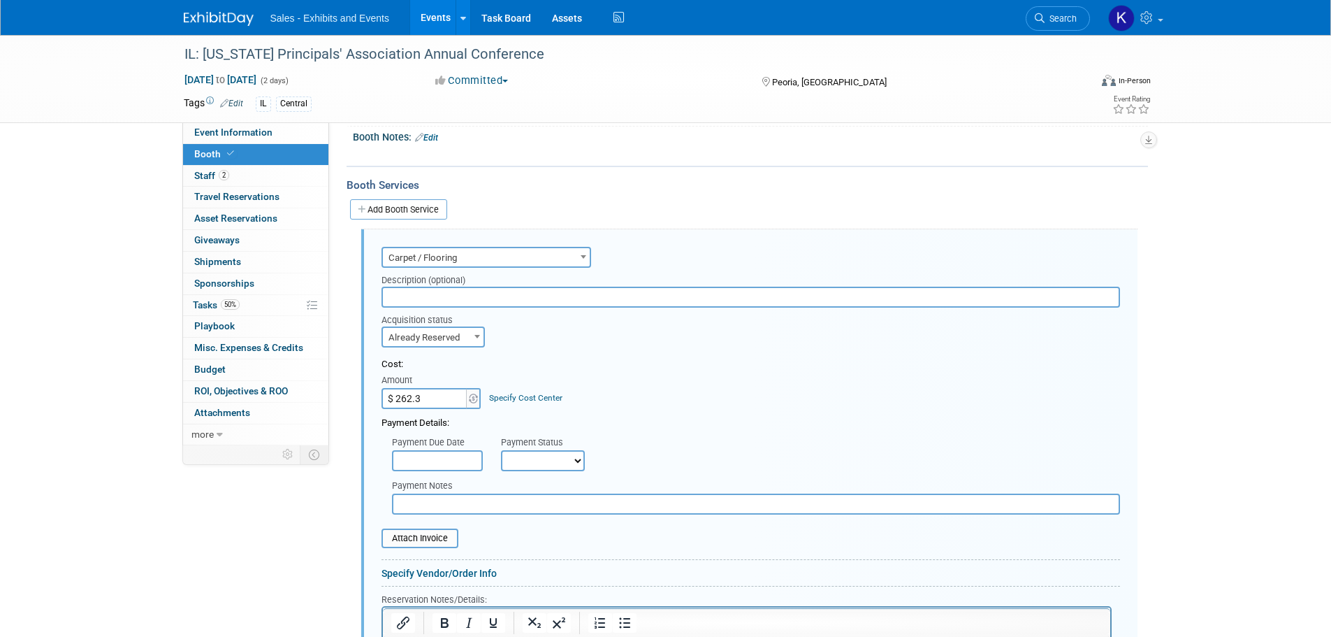
type input "$ 262.37"
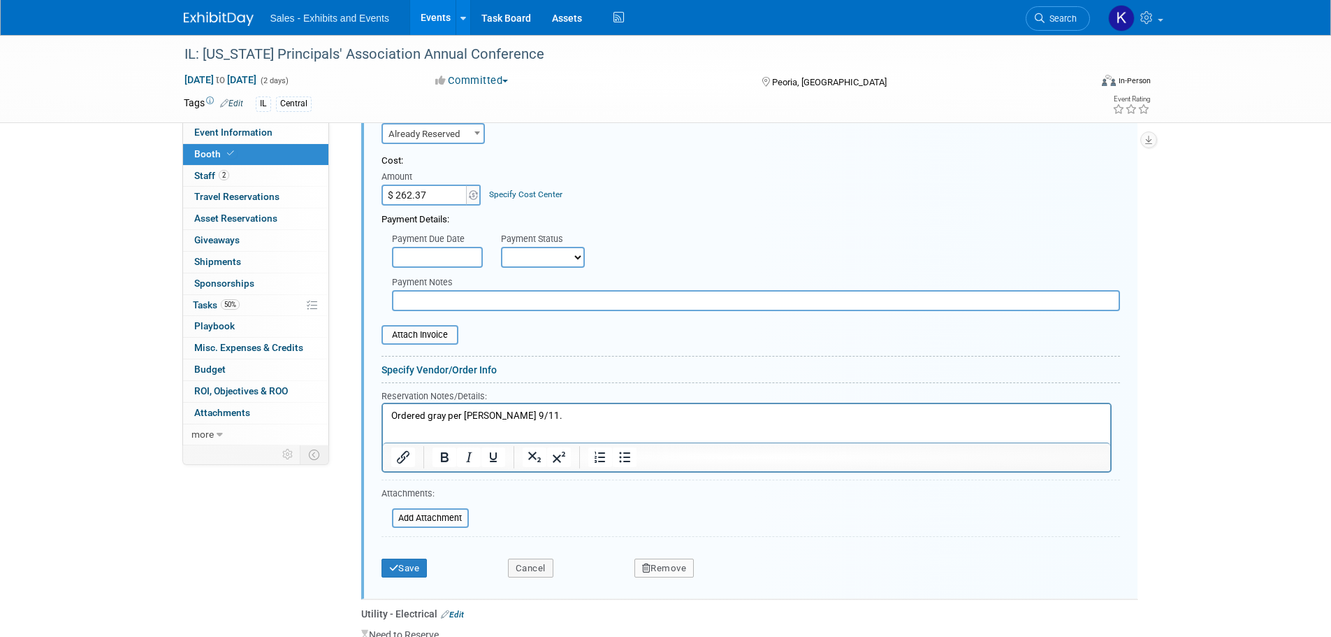
scroll to position [383, 0]
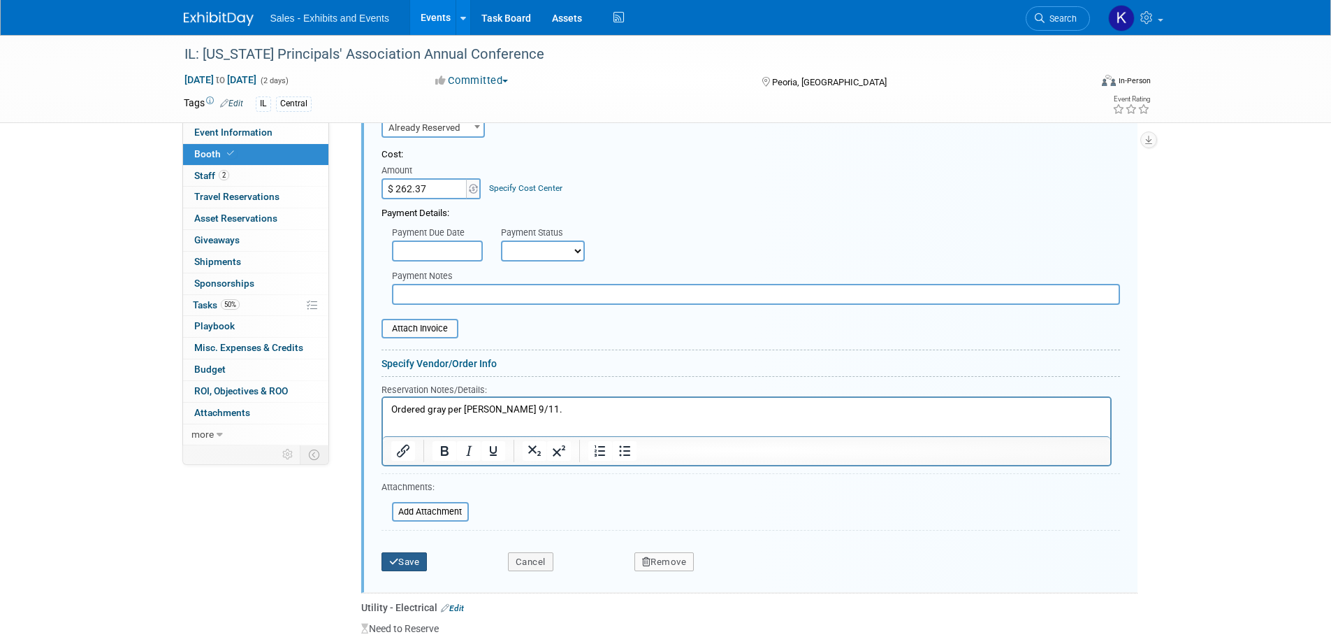
click at [412, 560] on button "Save" at bounding box center [405, 562] width 46 height 20
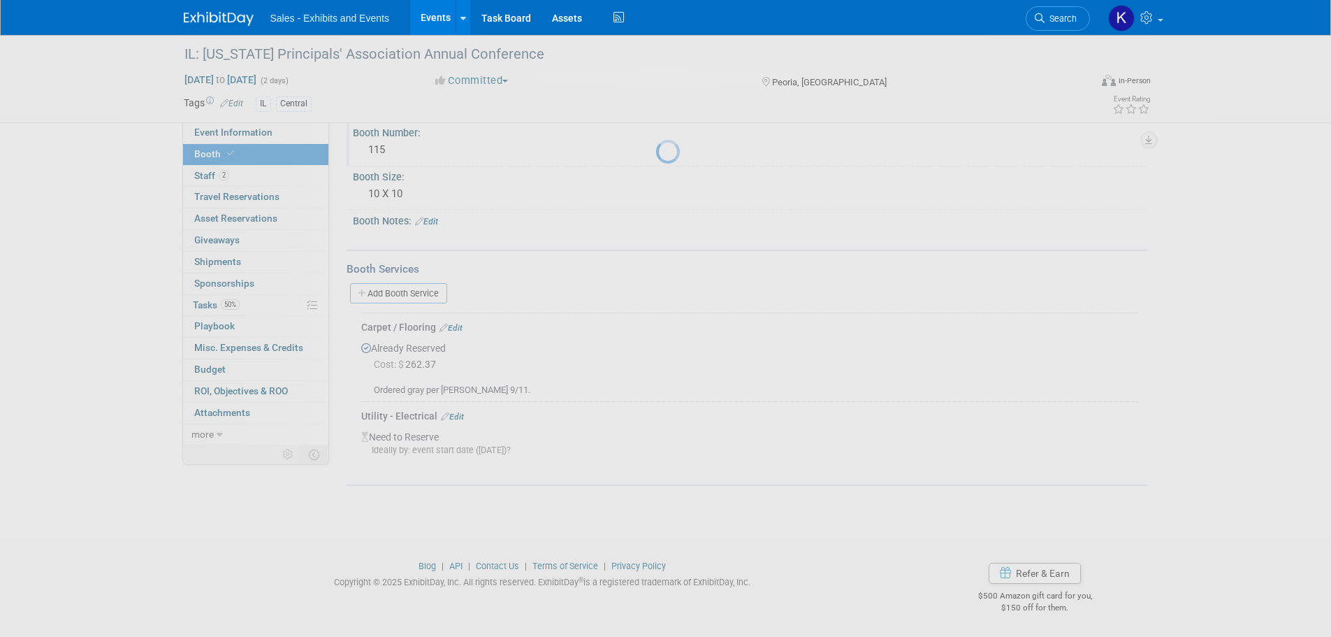
scroll to position [89, 0]
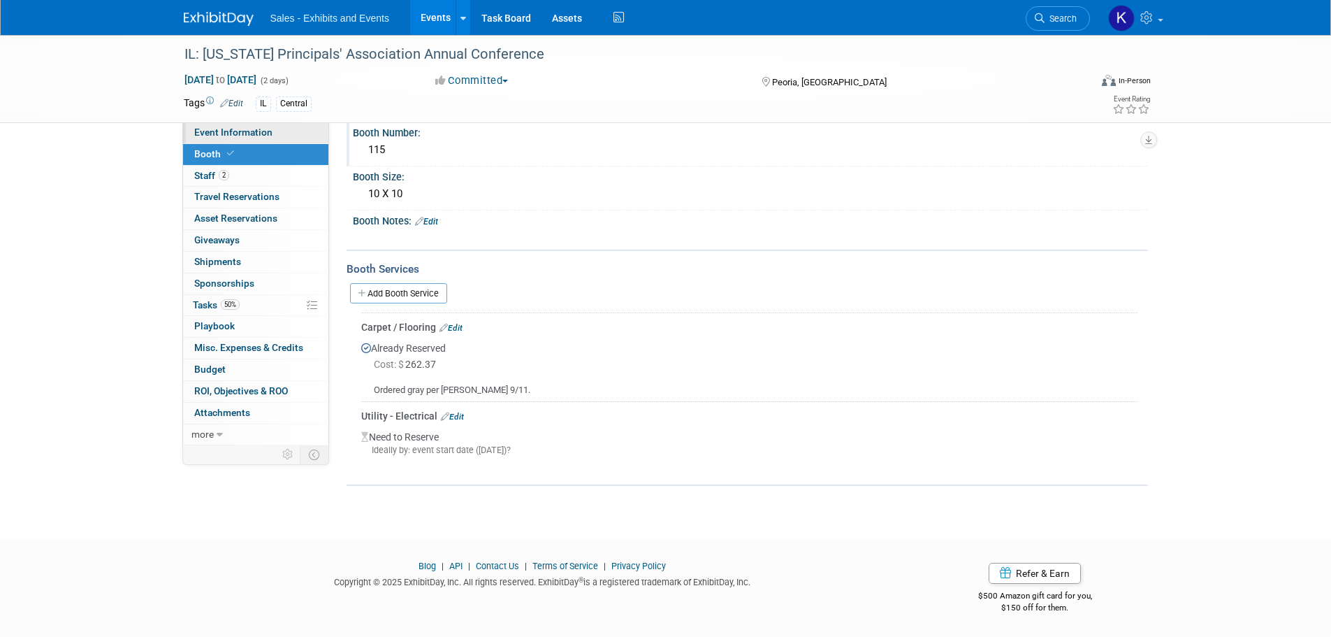
click at [207, 138] on link "Event Information" at bounding box center [255, 132] width 145 height 21
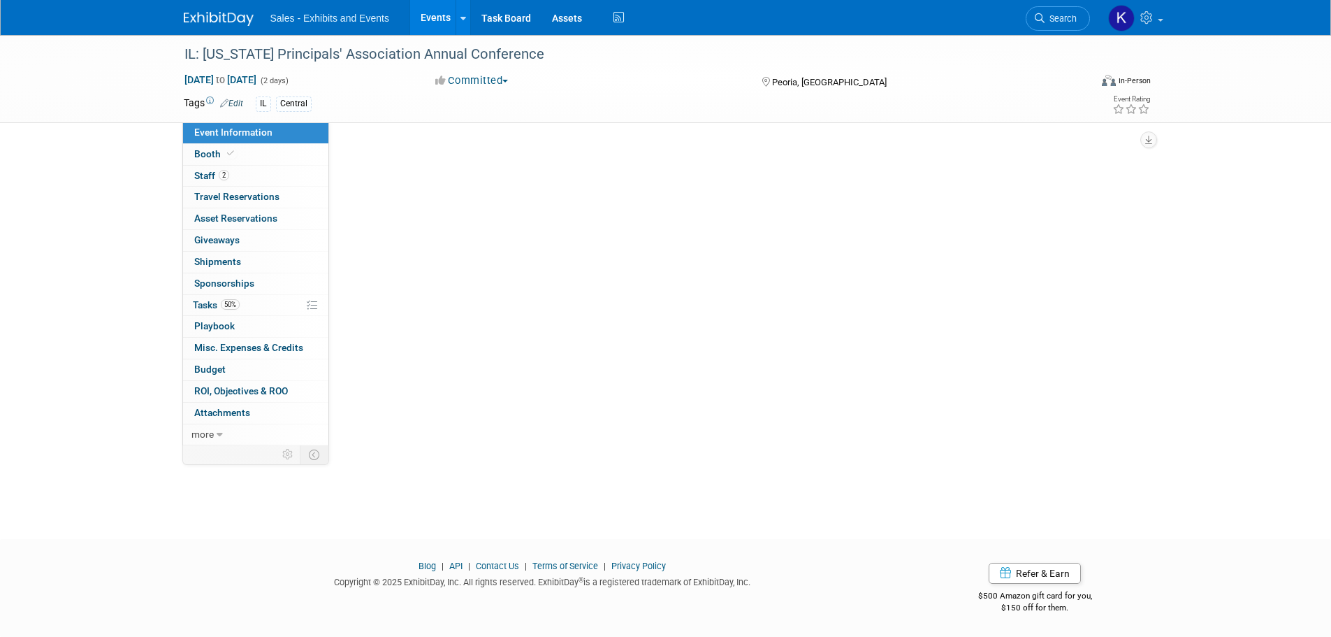
scroll to position [0, 0]
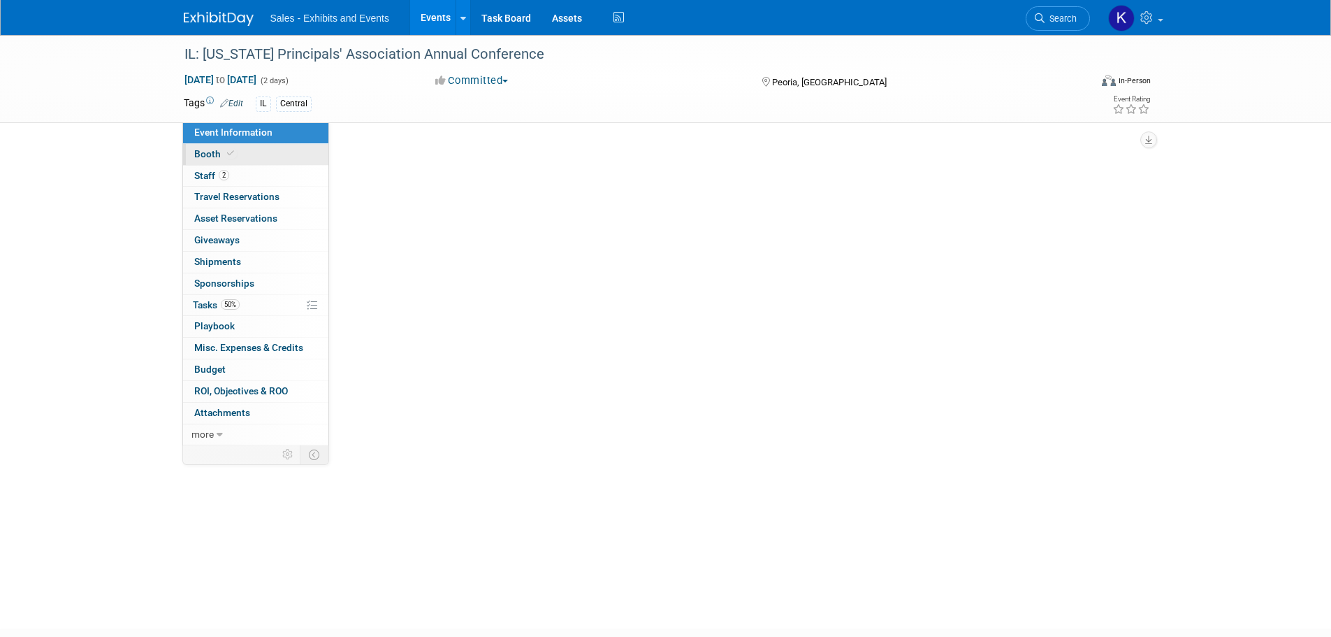
select select "Central"
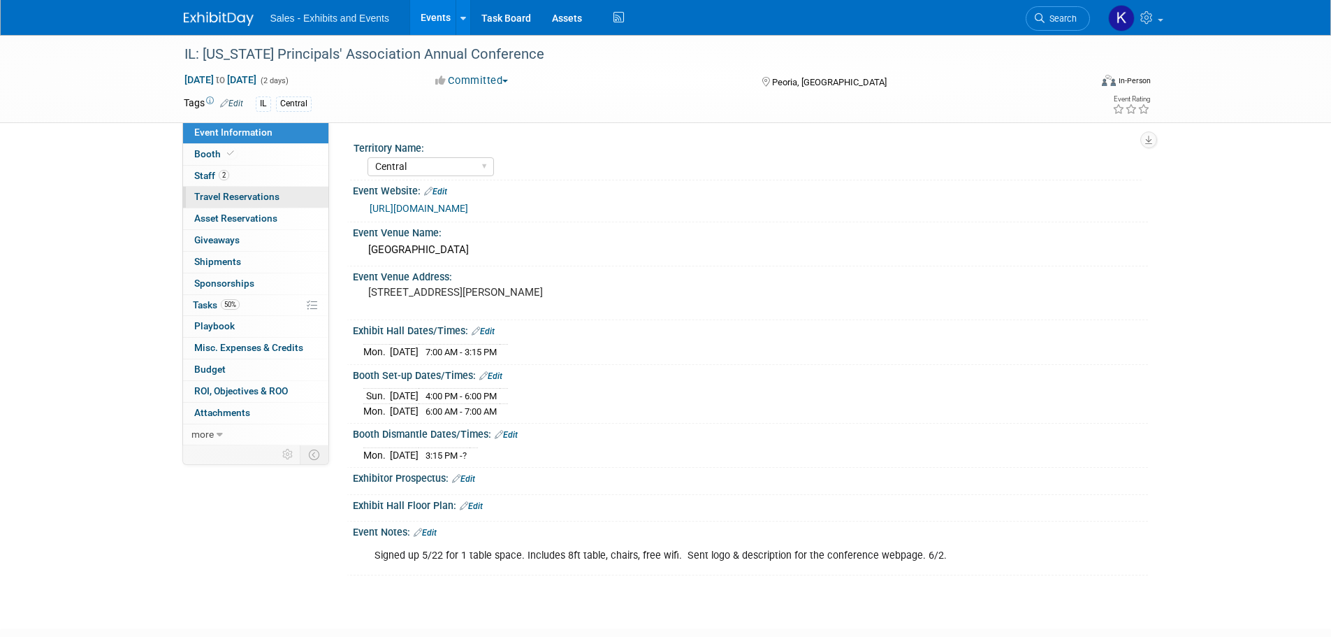
drag, startPoint x: 210, startPoint y: 155, endPoint x: 285, endPoint y: 196, distance: 85.4
click at [210, 154] on span "Booth" at bounding box center [215, 153] width 43 height 11
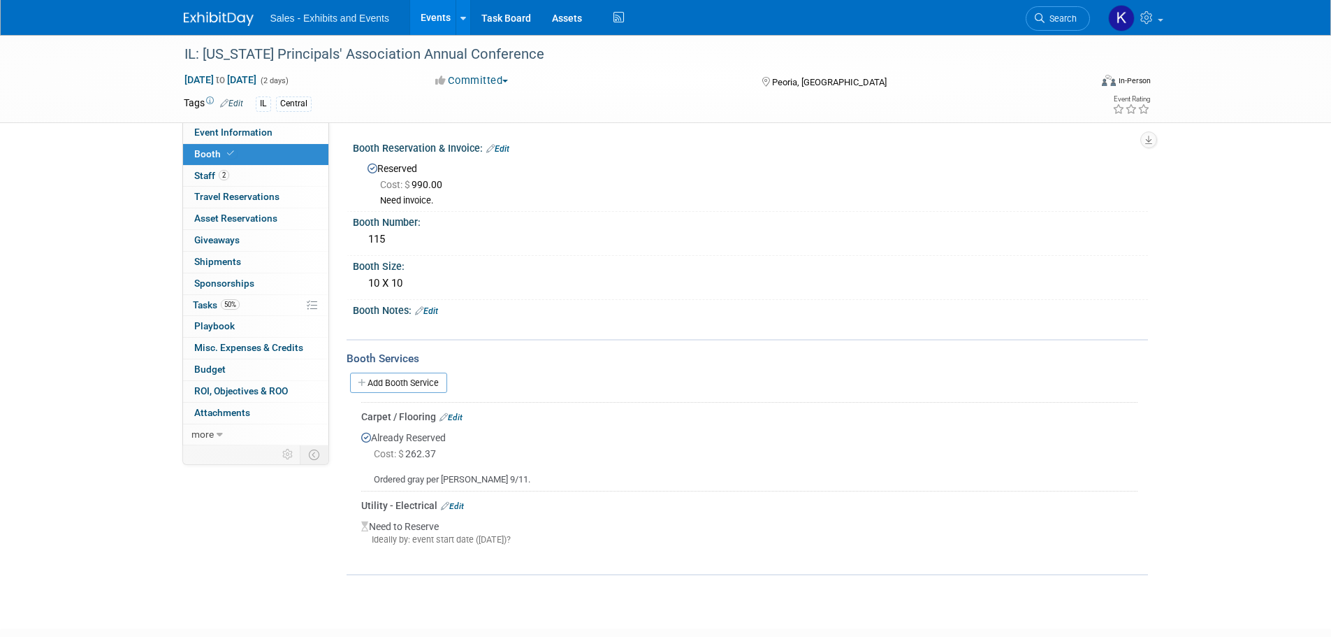
click at [453, 507] on link "Edit" at bounding box center [452, 506] width 23 height 10
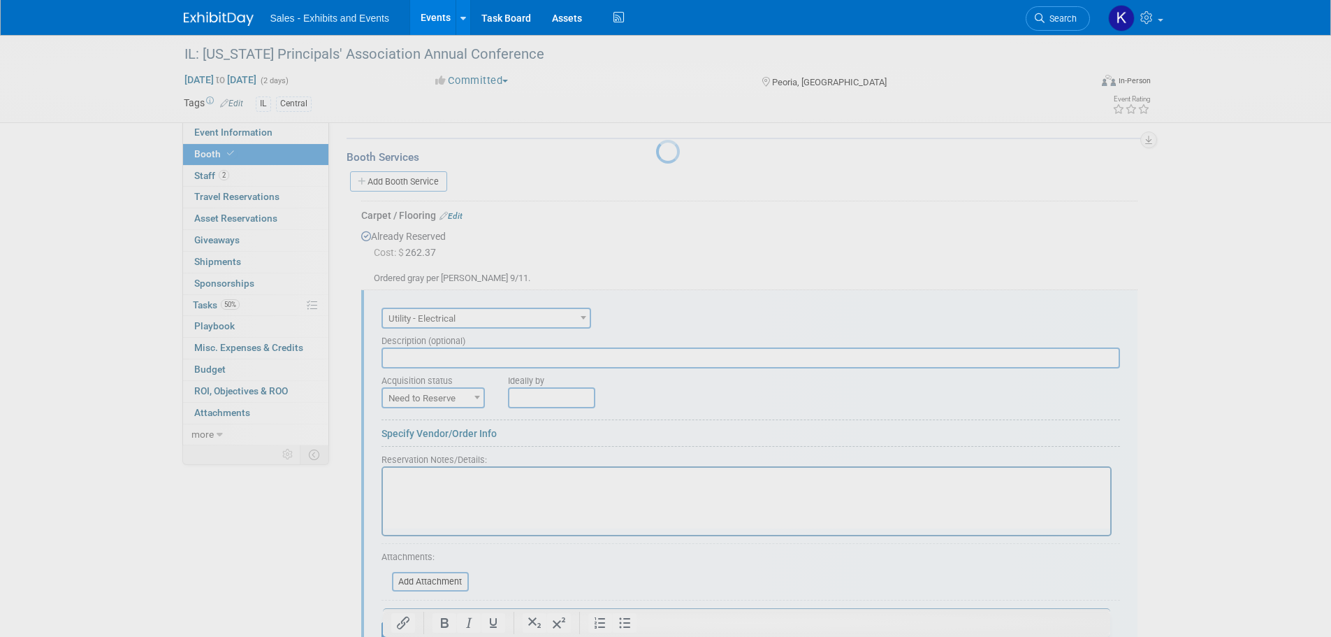
scroll to position [333, 0]
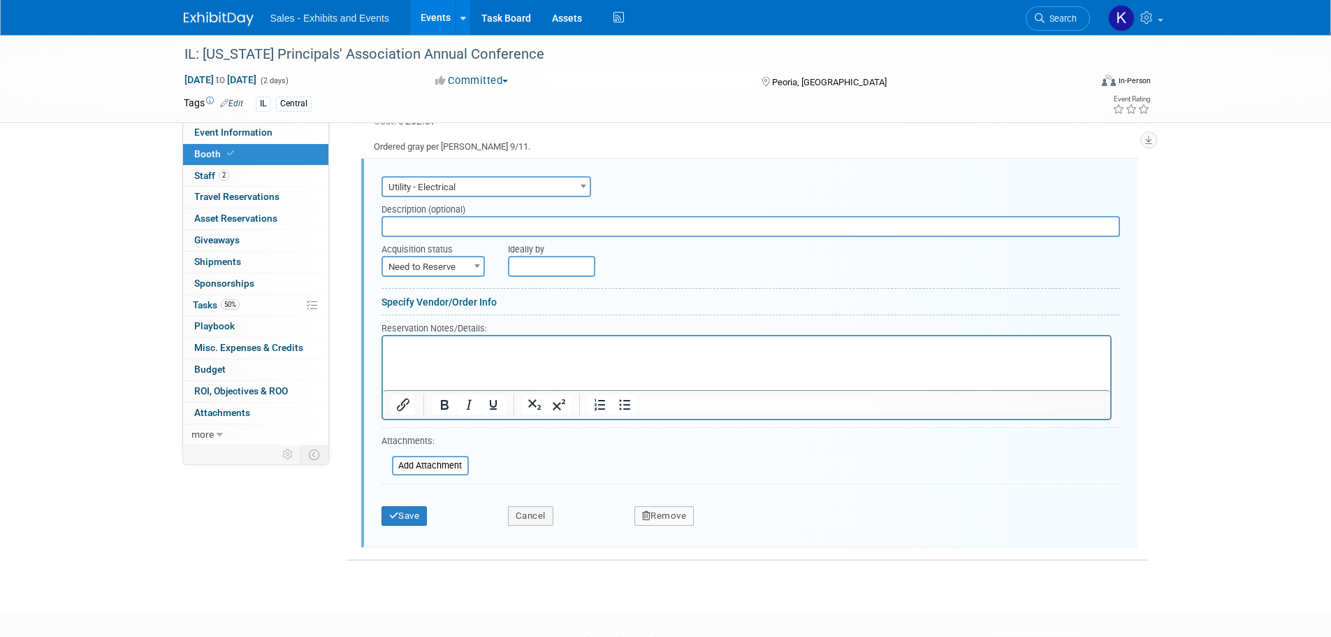
click at [418, 339] on html at bounding box center [746, 345] width 728 height 19
click at [468, 258] on span "Need to Reserve" at bounding box center [433, 267] width 101 height 20
select select "2"
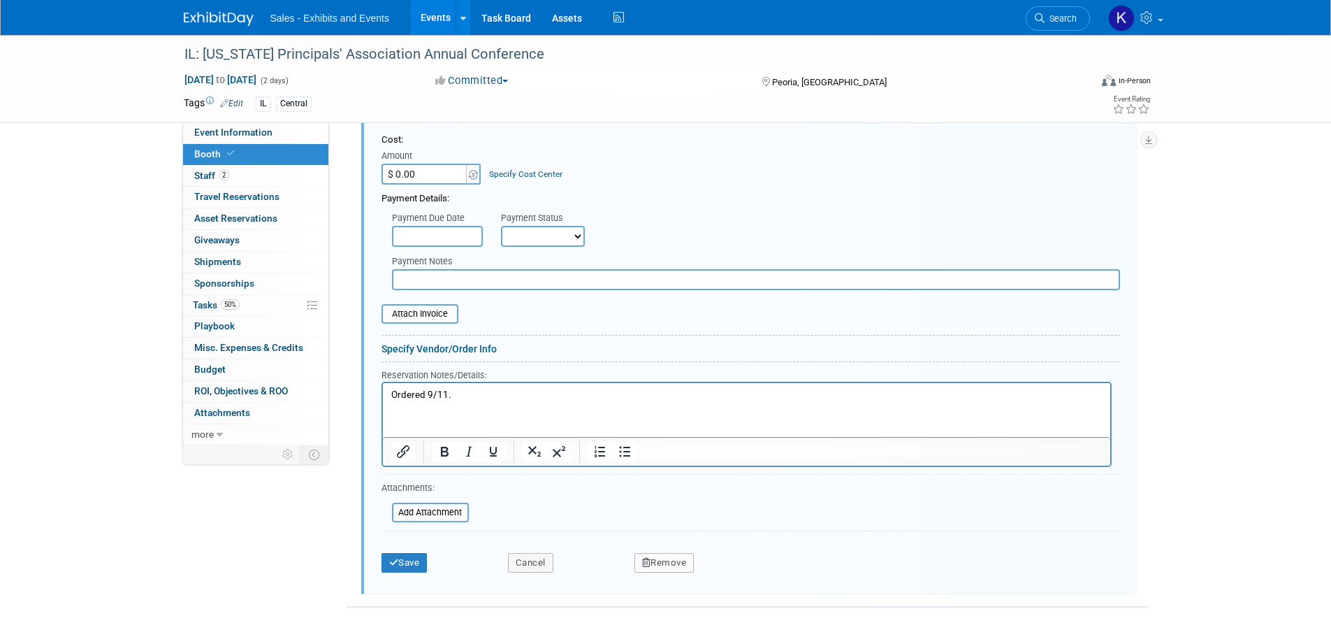
scroll to position [329, 0]
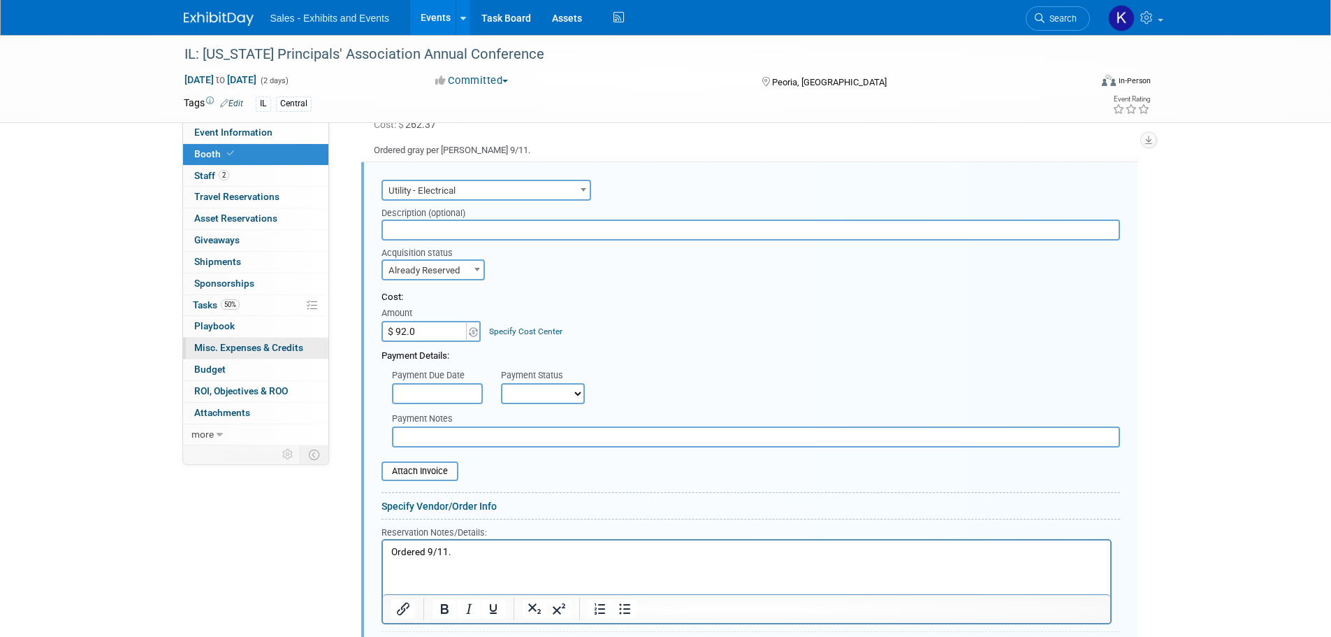
type input "$ 92.00"
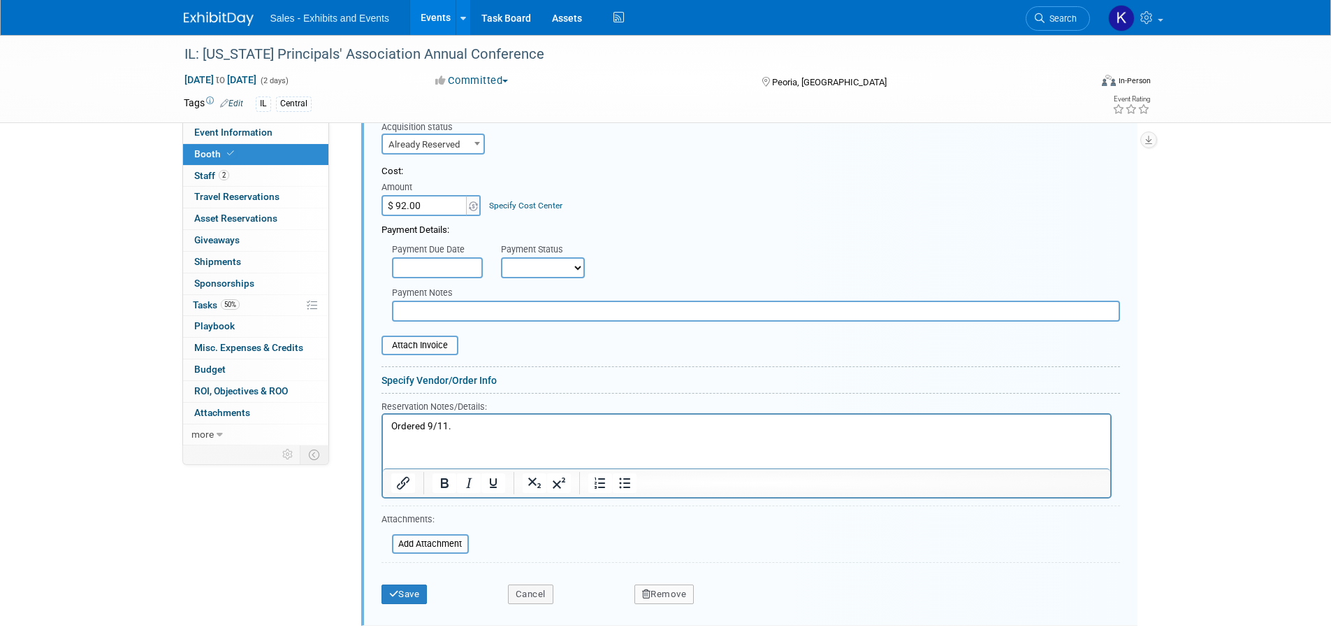
scroll to position [609, 0]
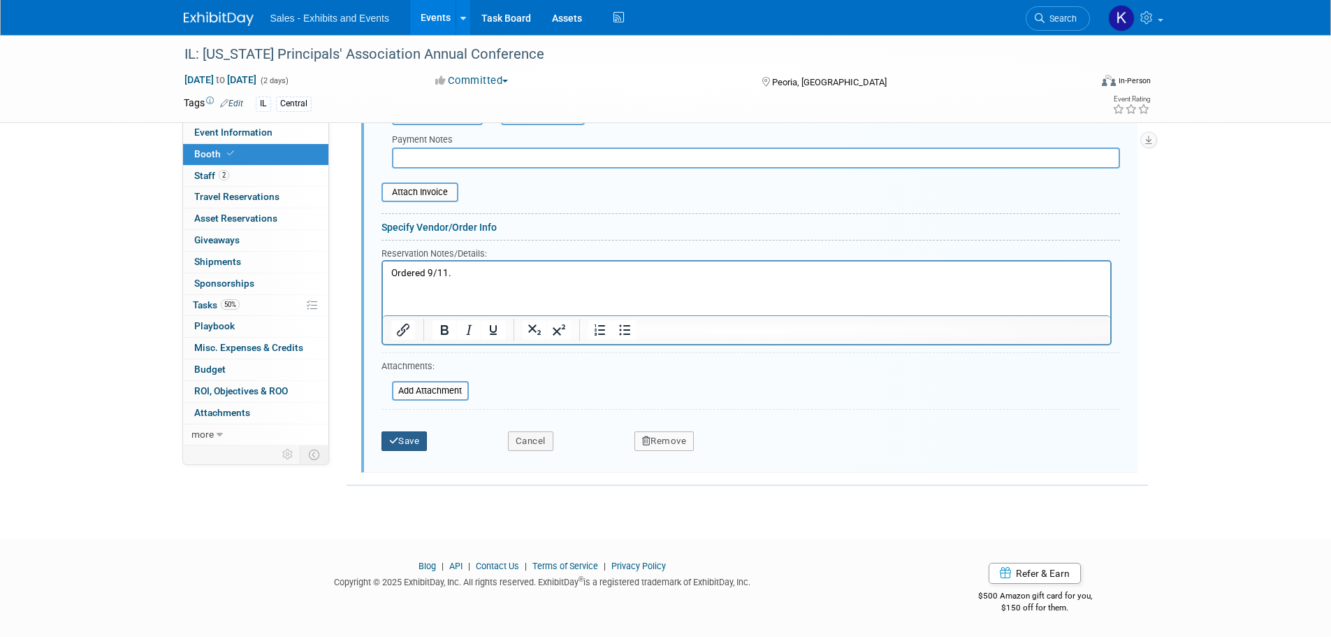
click at [405, 438] on button "Save" at bounding box center [405, 441] width 46 height 20
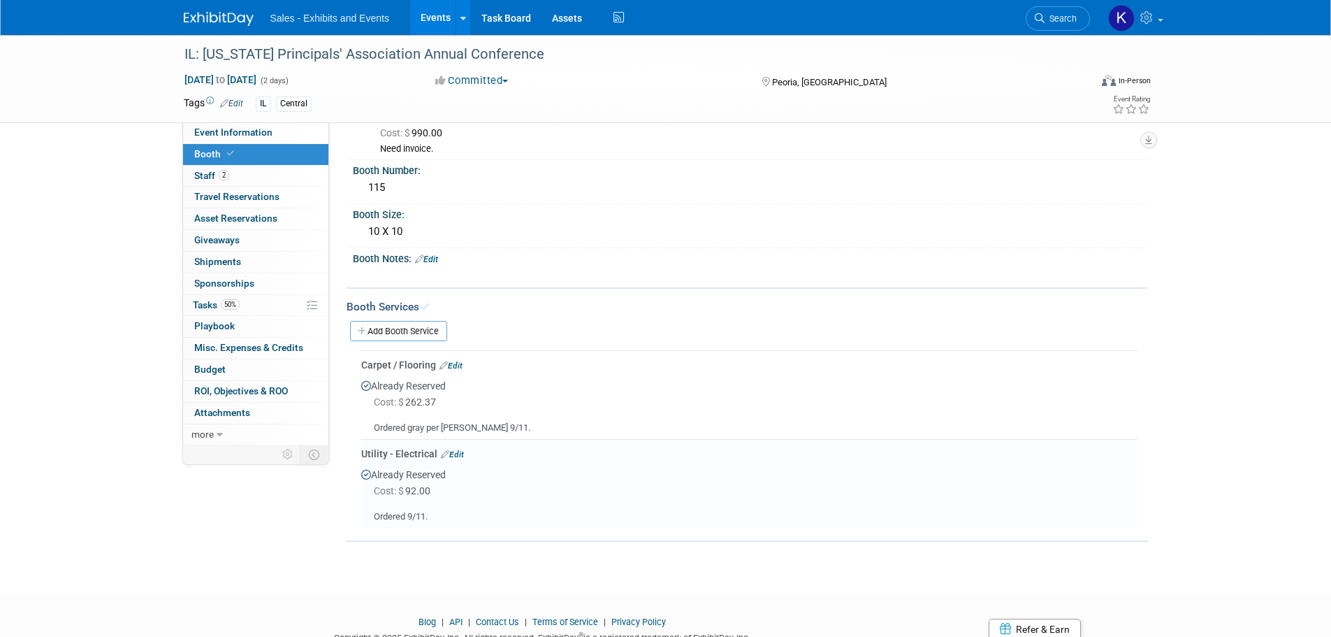
scroll to position [0, 0]
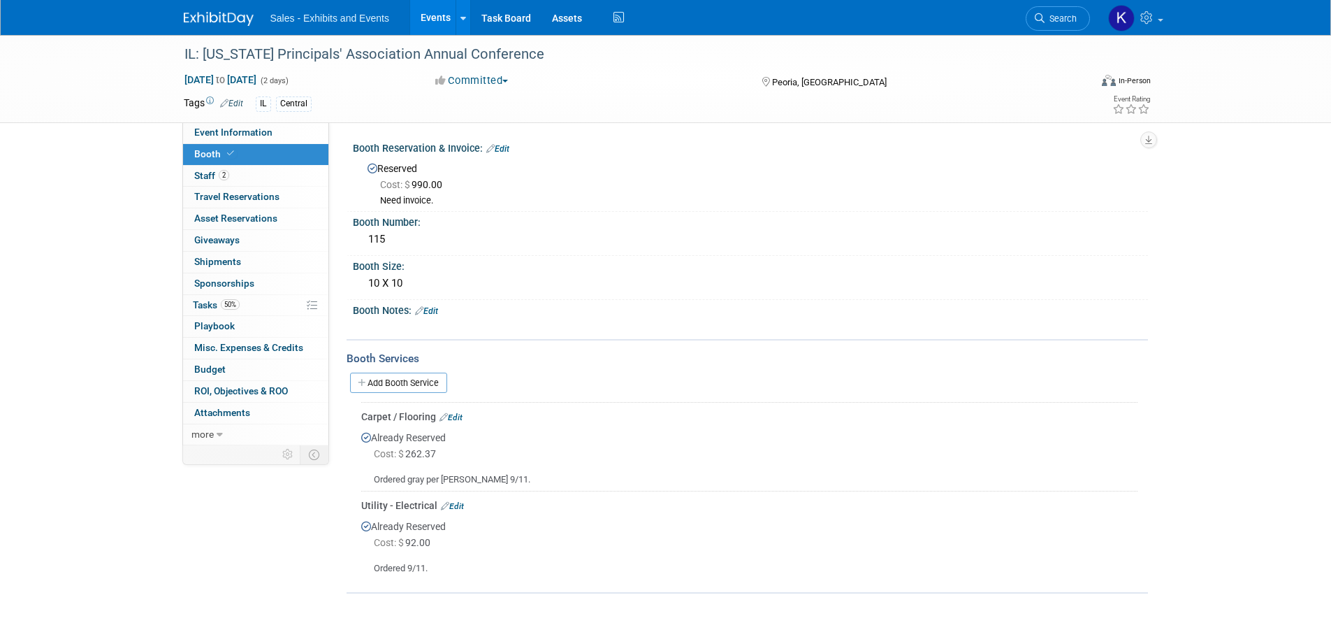
click at [231, 20] on img at bounding box center [219, 19] width 70 height 14
